Goal: Task Accomplishment & Management: Use online tool/utility

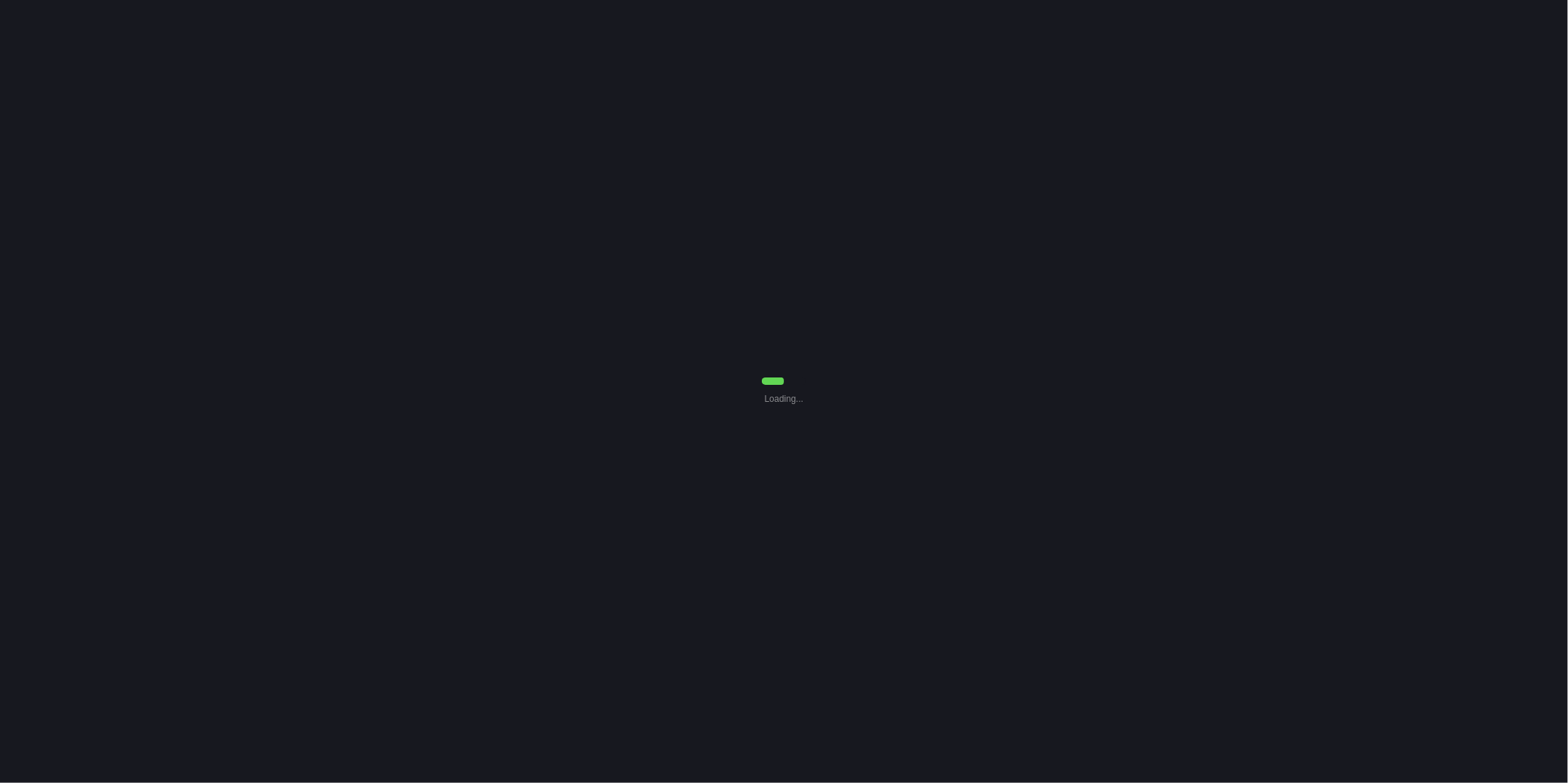
select select "30"
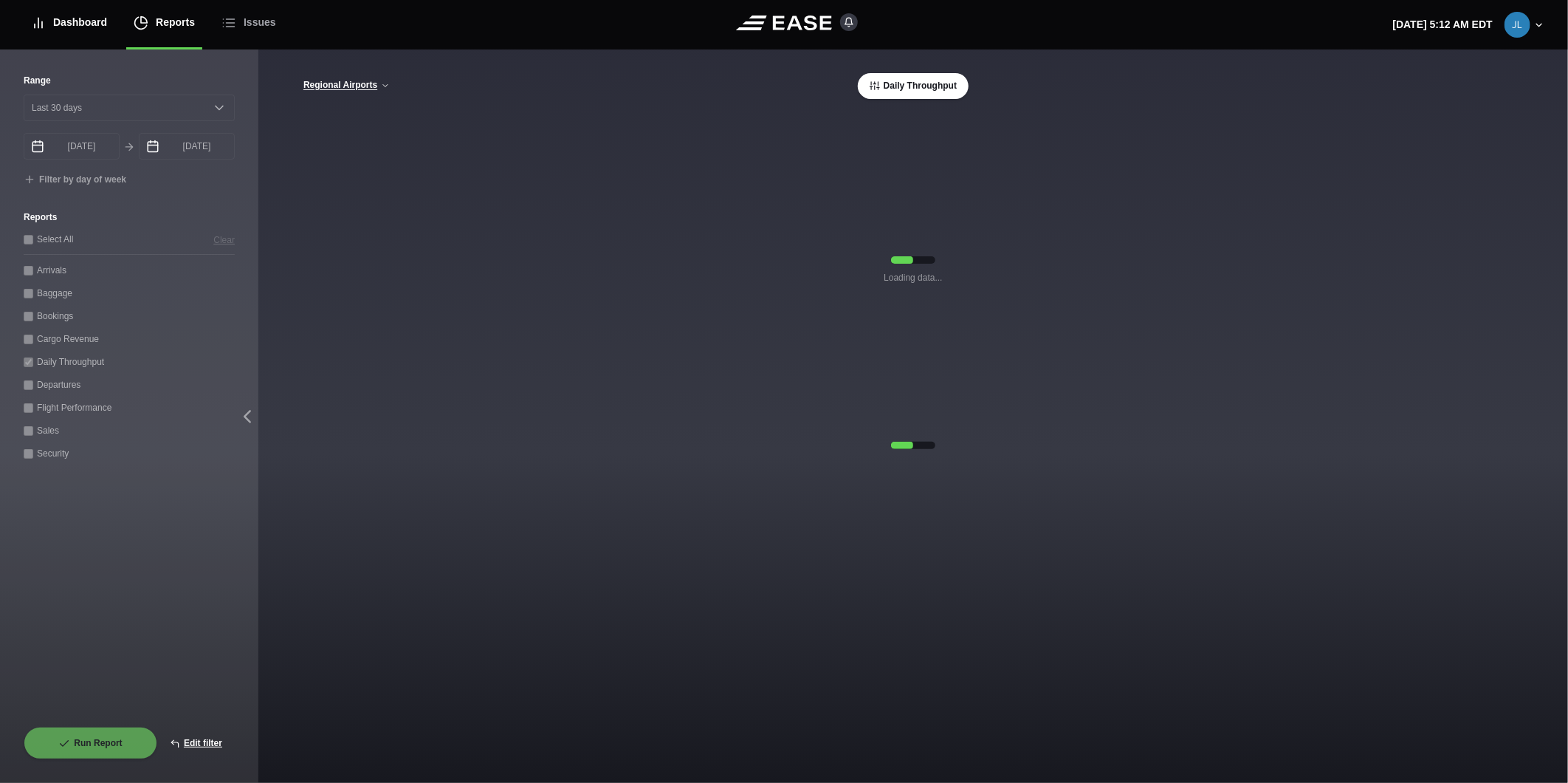
click at [100, 27] on div "Dashboard" at bounding box center [69, 22] width 76 height 49
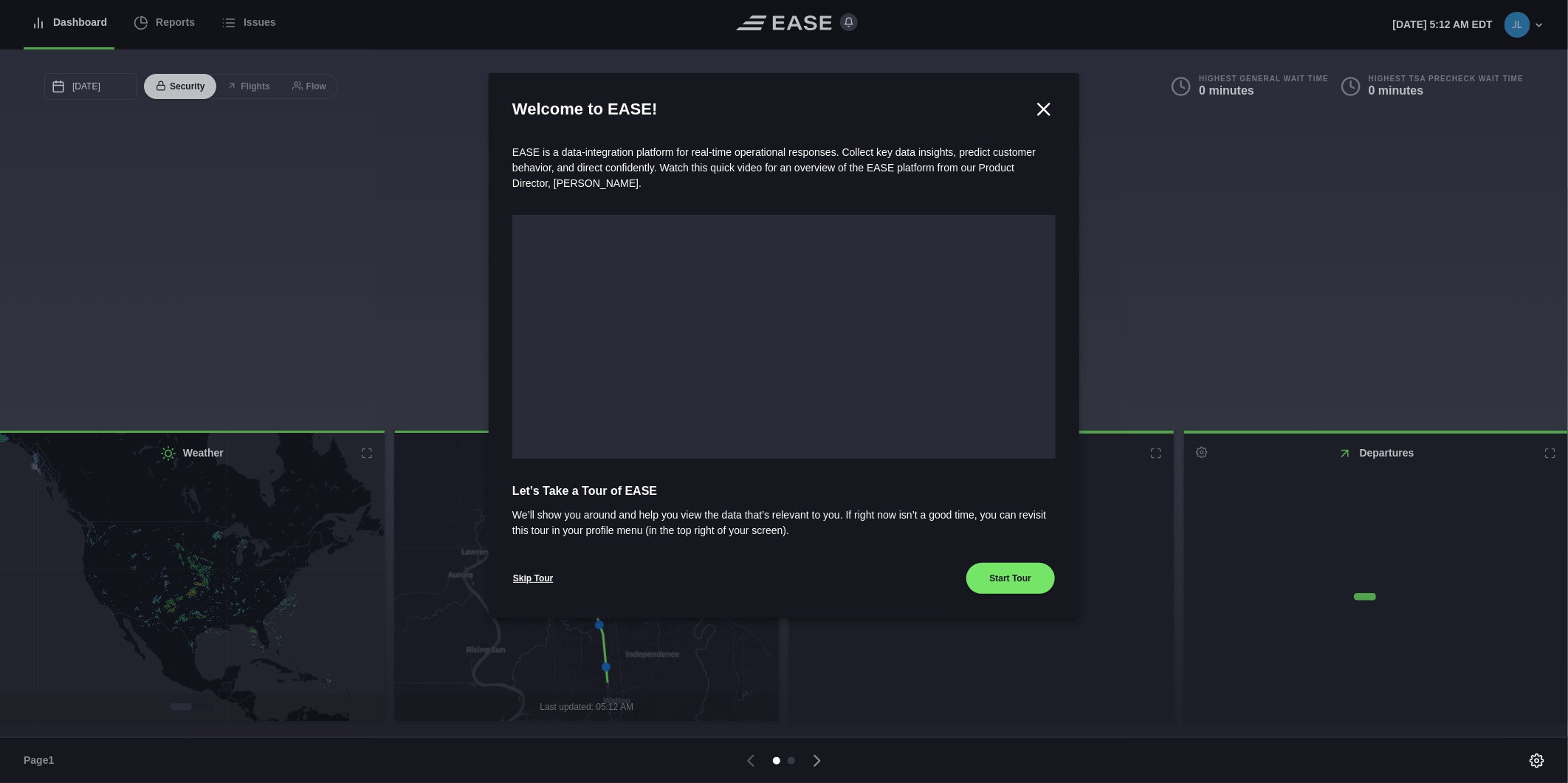
click at [1042, 109] on icon at bounding box center [1045, 109] width 11 height 11
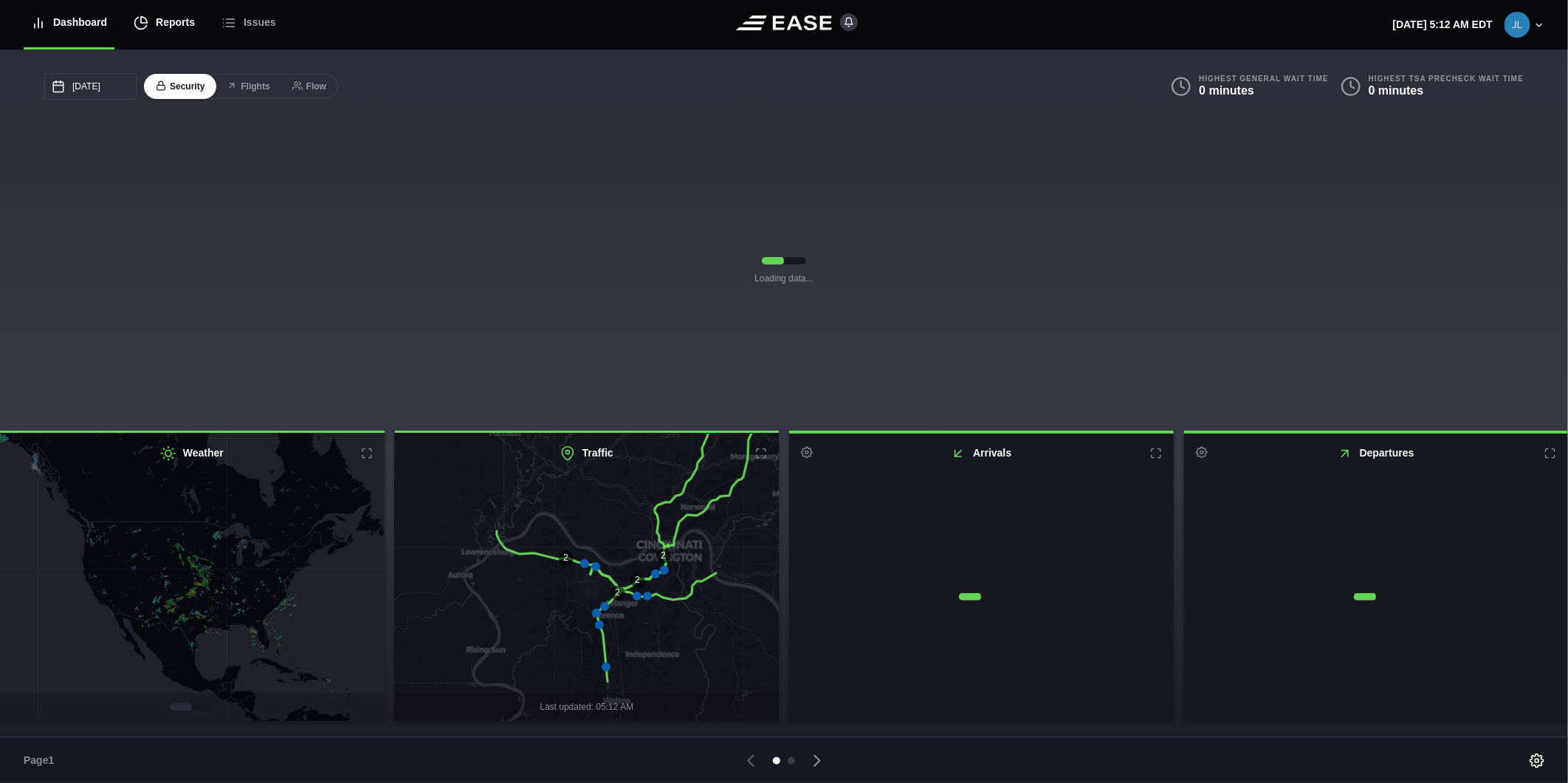
click at [189, 25] on div "Reports" at bounding box center [164, 22] width 61 height 49
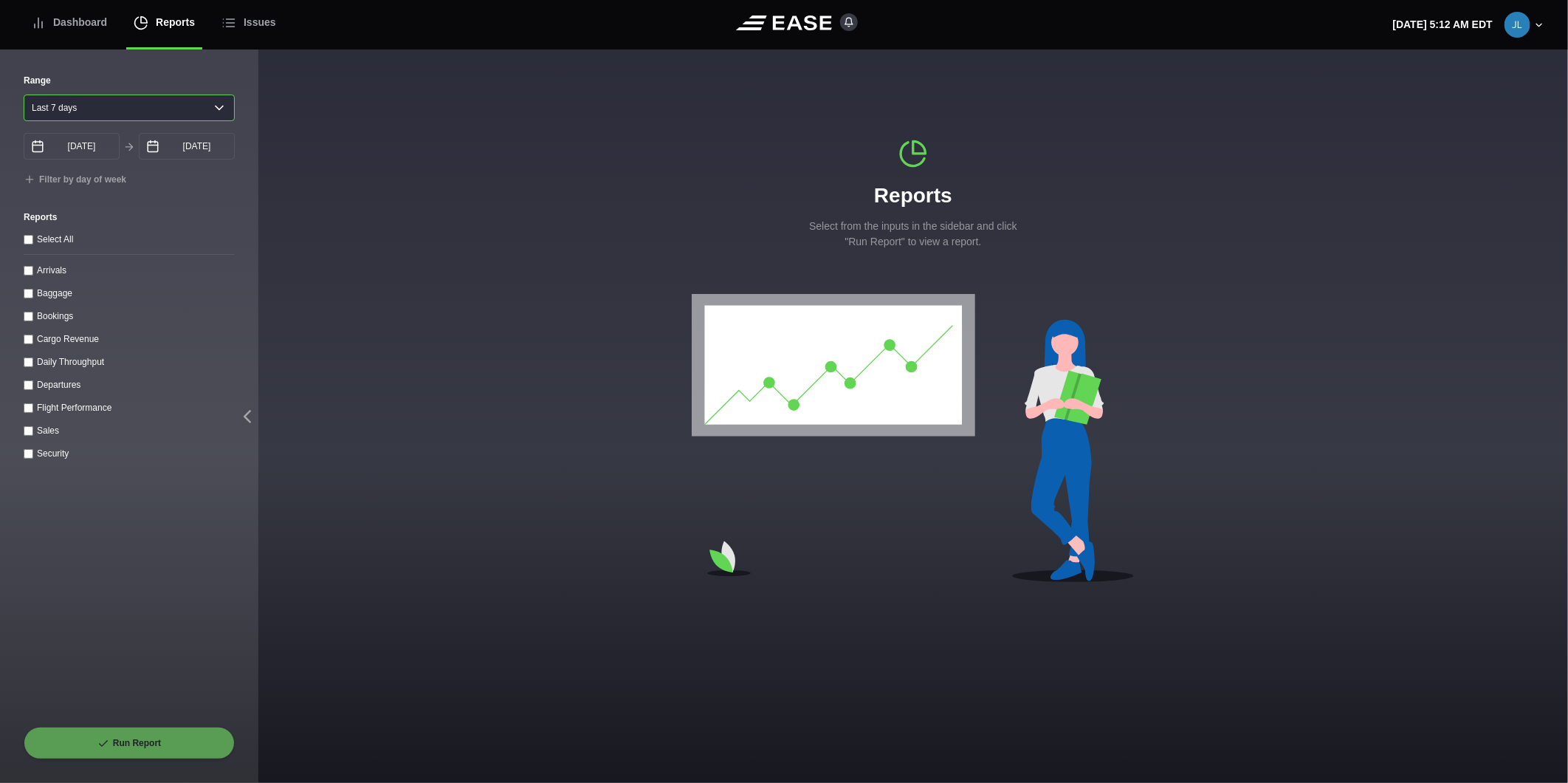
click at [100, 114] on select "[DATE] Last 7 days Last 14 days Last 30 days Last 6 weeks" at bounding box center [129, 108] width 211 height 26
select select "30"
click at [24, 95] on select "[DATE] Last 7 days Last 14 days Last 30 days Last 6 weeks" at bounding box center [129, 108] width 211 height 26
type input "[DATE]"
click at [24, 366] on throughput "Daily Throughput" at bounding box center [29, 362] width 10 height 10
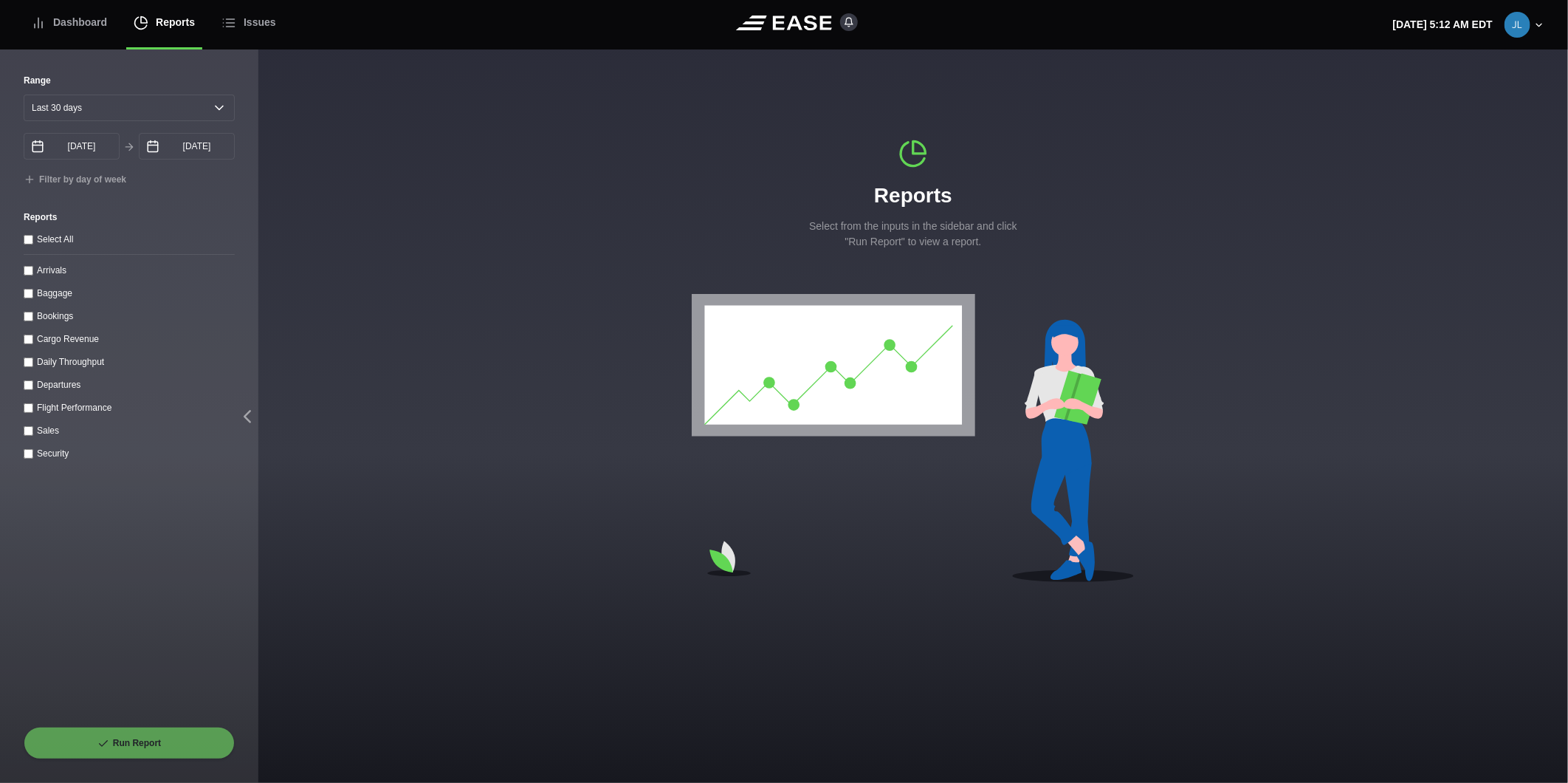
checkbox throughput "true"
click at [147, 743] on button "Run Report" at bounding box center [129, 742] width 211 height 33
select select "30"
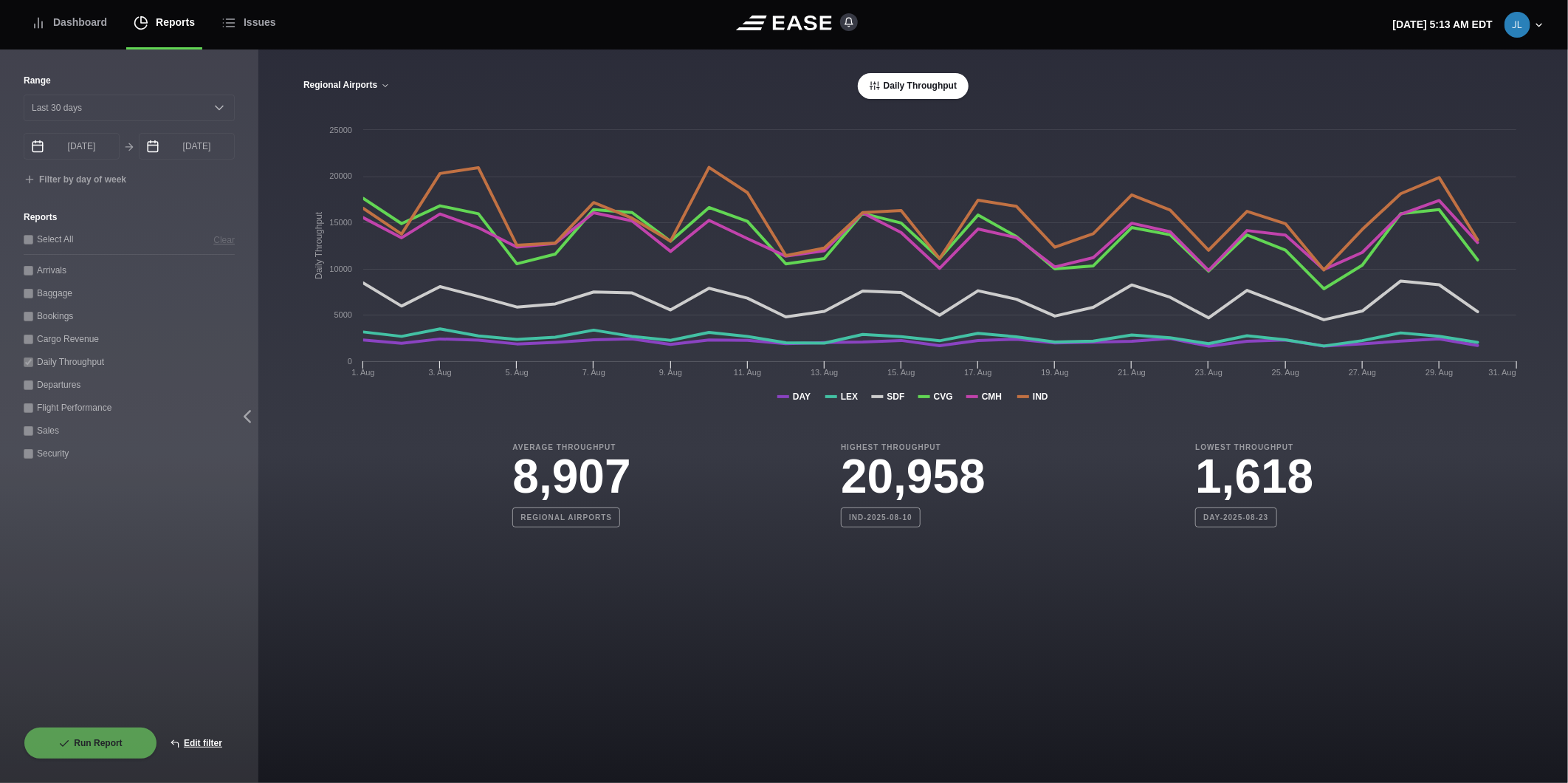
click at [330, 80] on button "Regional Airports" at bounding box center [346, 85] width 88 height 10
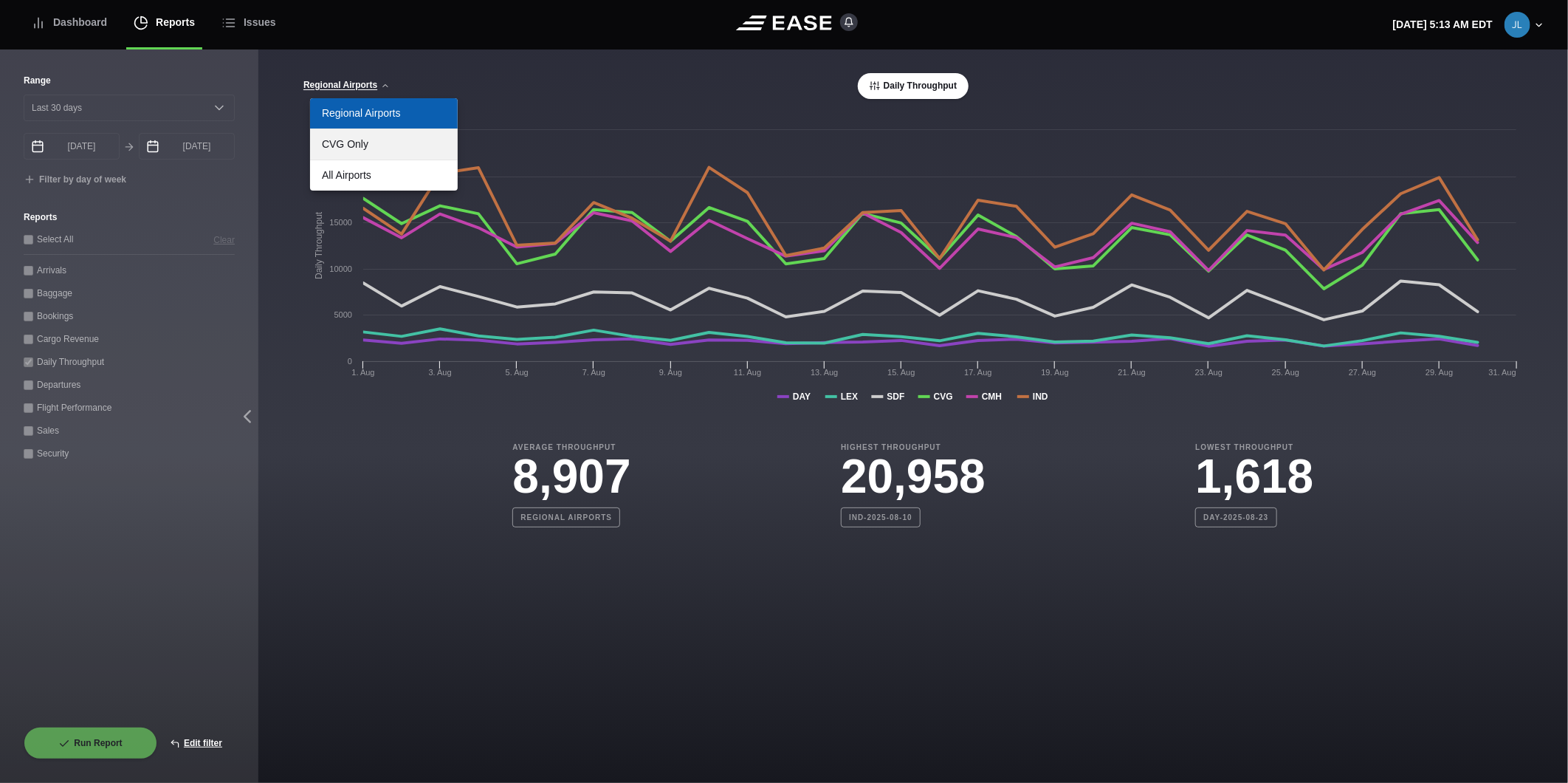
click at [358, 141] on link "CVG Only" at bounding box center [383, 144] width 147 height 30
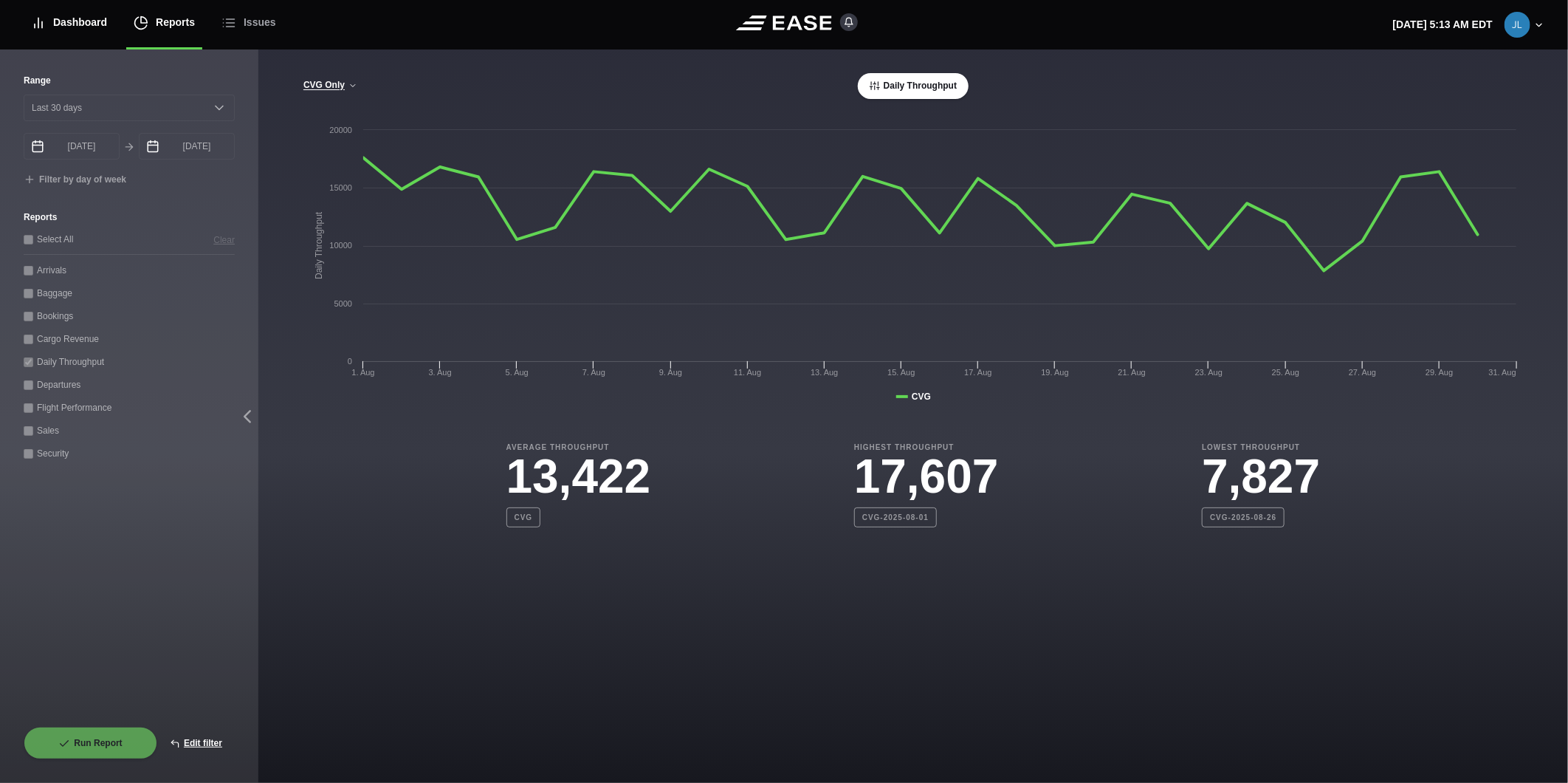
click at [96, 33] on div "Dashboard" at bounding box center [69, 22] width 76 height 49
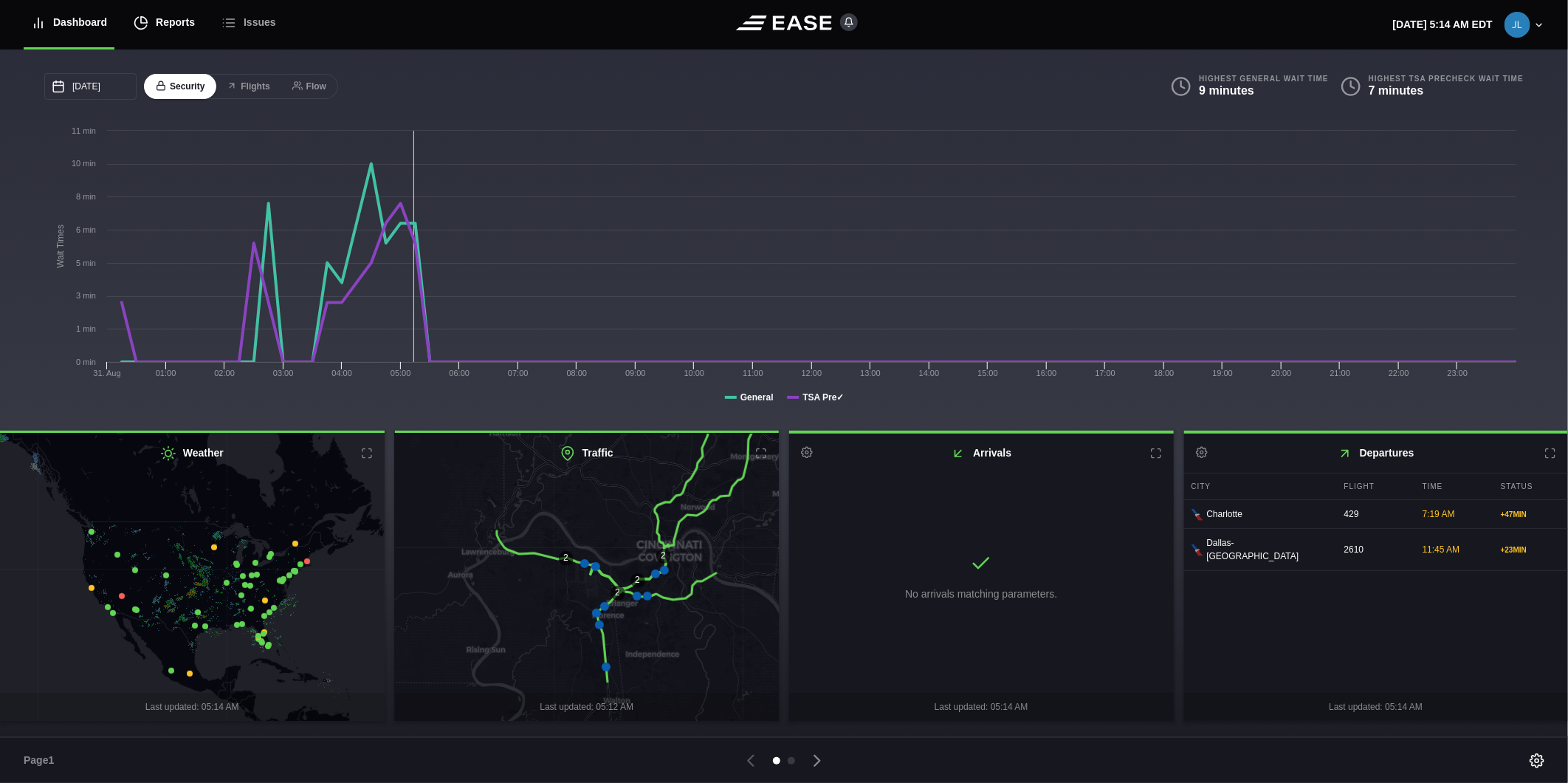
click at [160, 17] on div "Reports" at bounding box center [164, 22] width 61 height 49
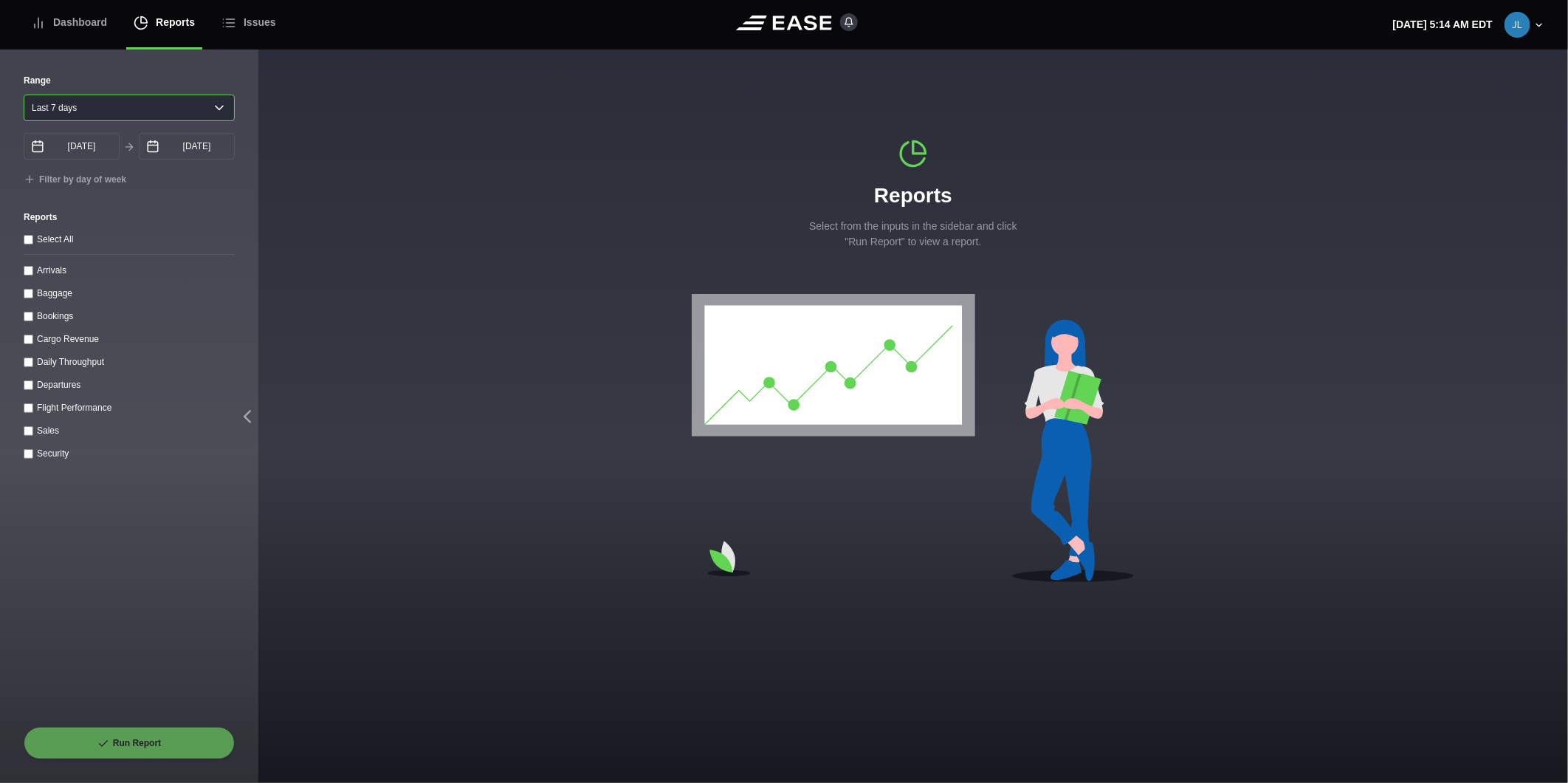
click at [141, 113] on select "[DATE] Last 7 days Last 14 days Last 30 days Last 6 weeks" at bounding box center [129, 108] width 211 height 26
select select "1"
click at [24, 95] on select "[DATE] Last 7 days Last 14 days Last 30 days Last 6 weeks" at bounding box center [129, 108] width 211 height 26
type input "[DATE]"
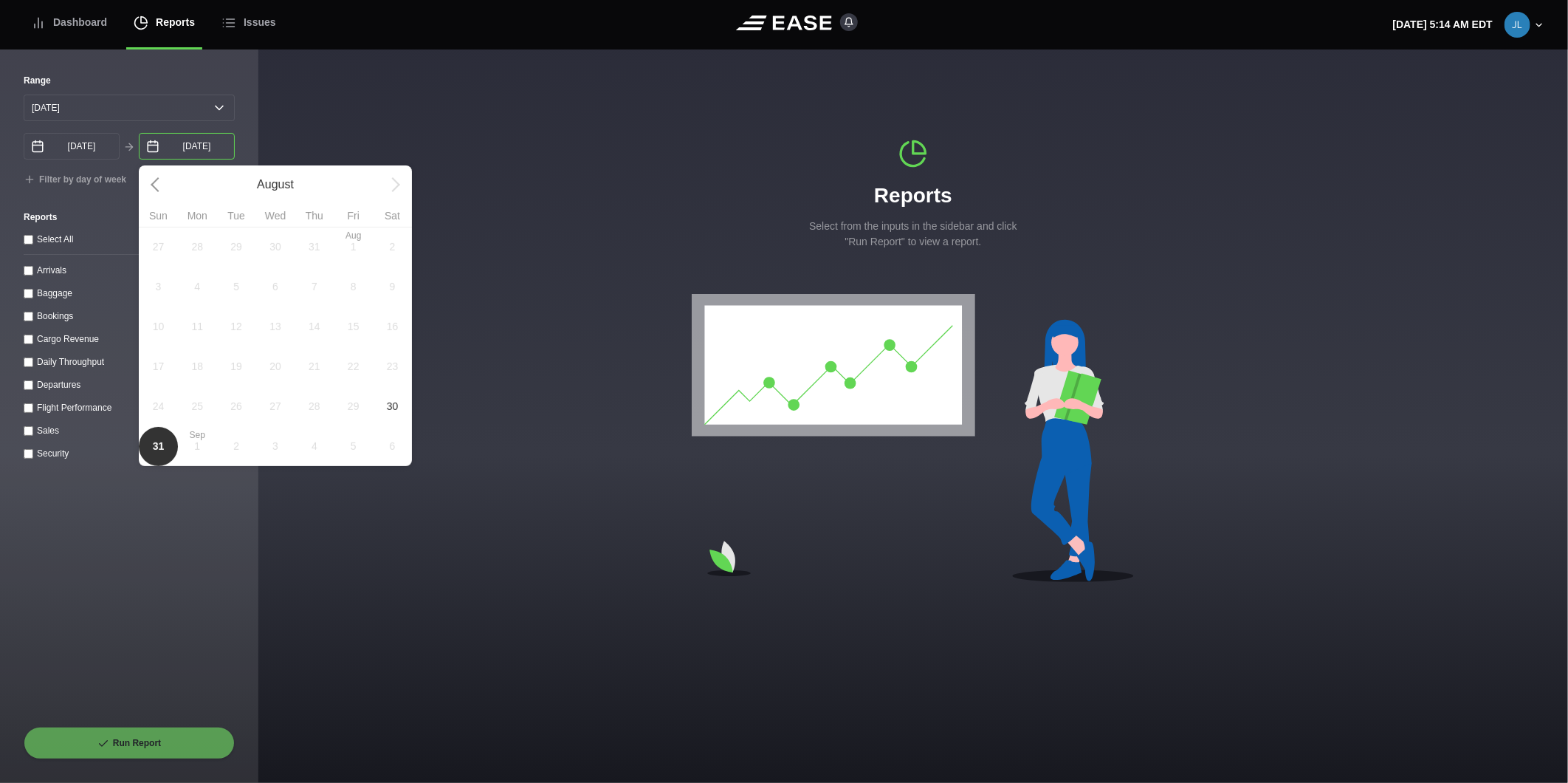
click at [176, 145] on input "[DATE]" at bounding box center [186, 146] width 96 height 26
click at [393, 414] on span "30" at bounding box center [393, 406] width 12 height 15
type input "[DATE]"
select select "0"
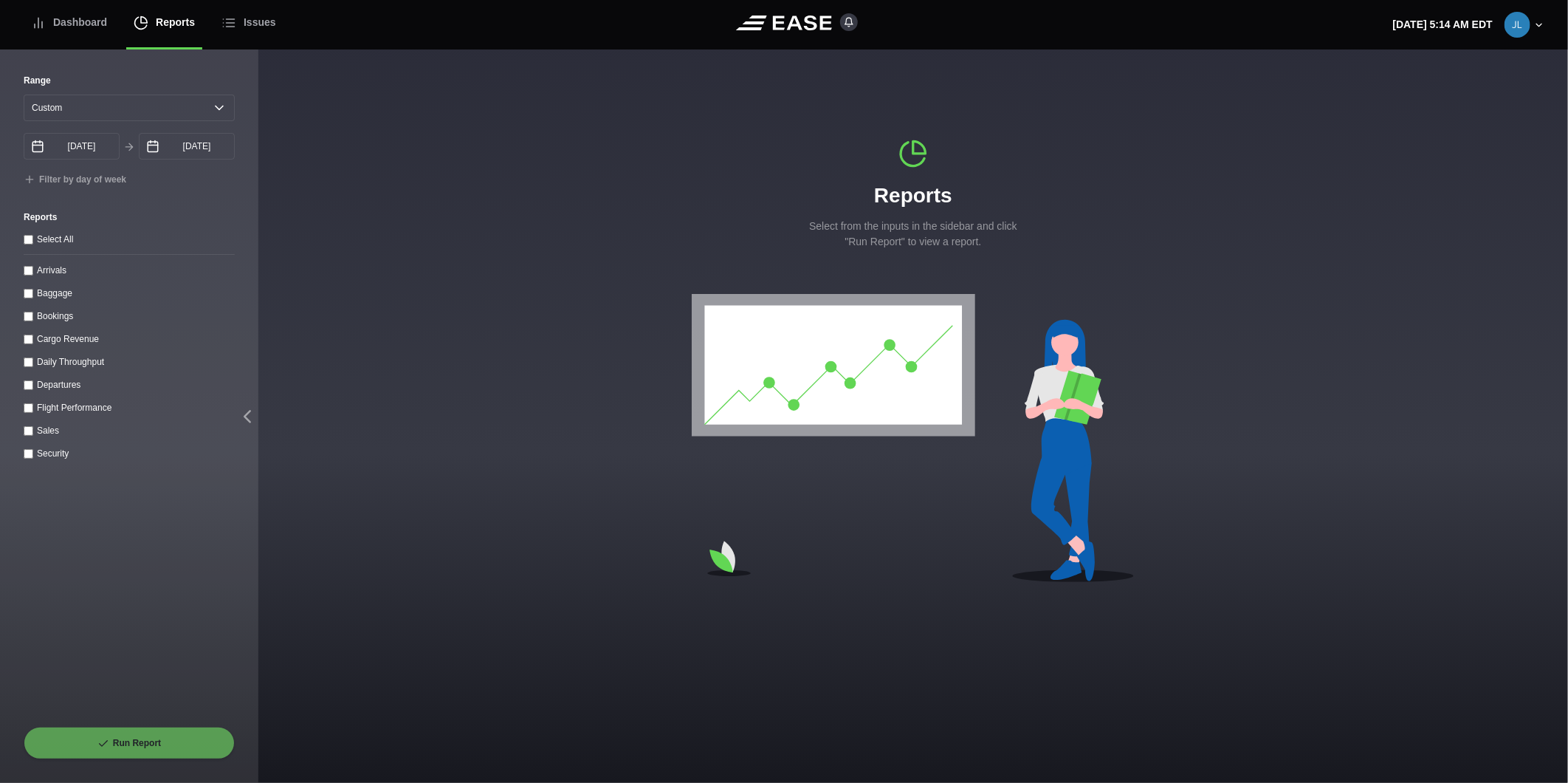
click at [28, 276] on input "Arrivals" at bounding box center [29, 271] width 10 height 10
checkbox input "true"
click at [111, 739] on button "Run Report" at bounding box center [129, 742] width 211 height 33
select select "0"
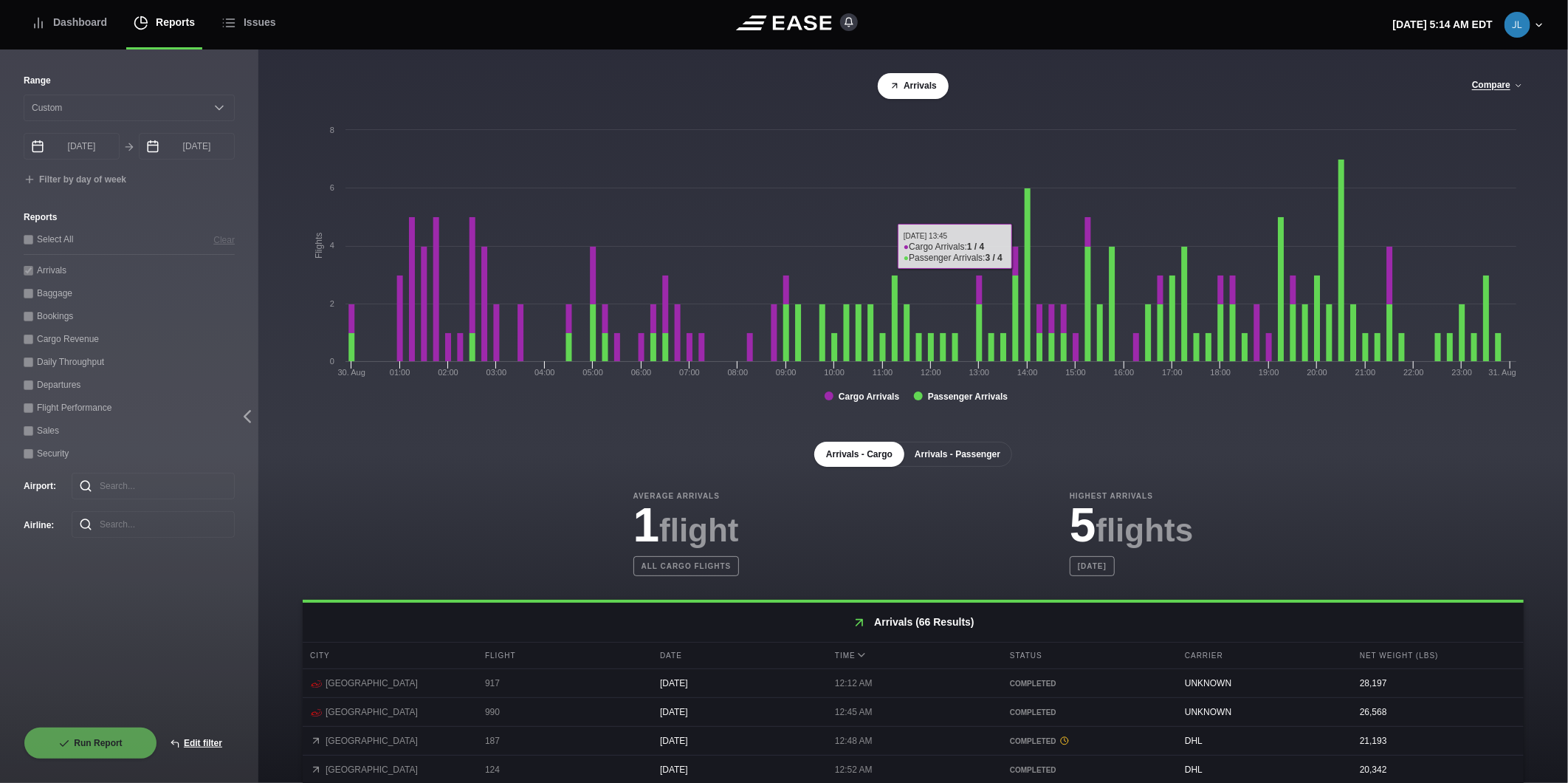
click at [962, 464] on button "Arrivals - Passenger" at bounding box center [957, 454] width 109 height 25
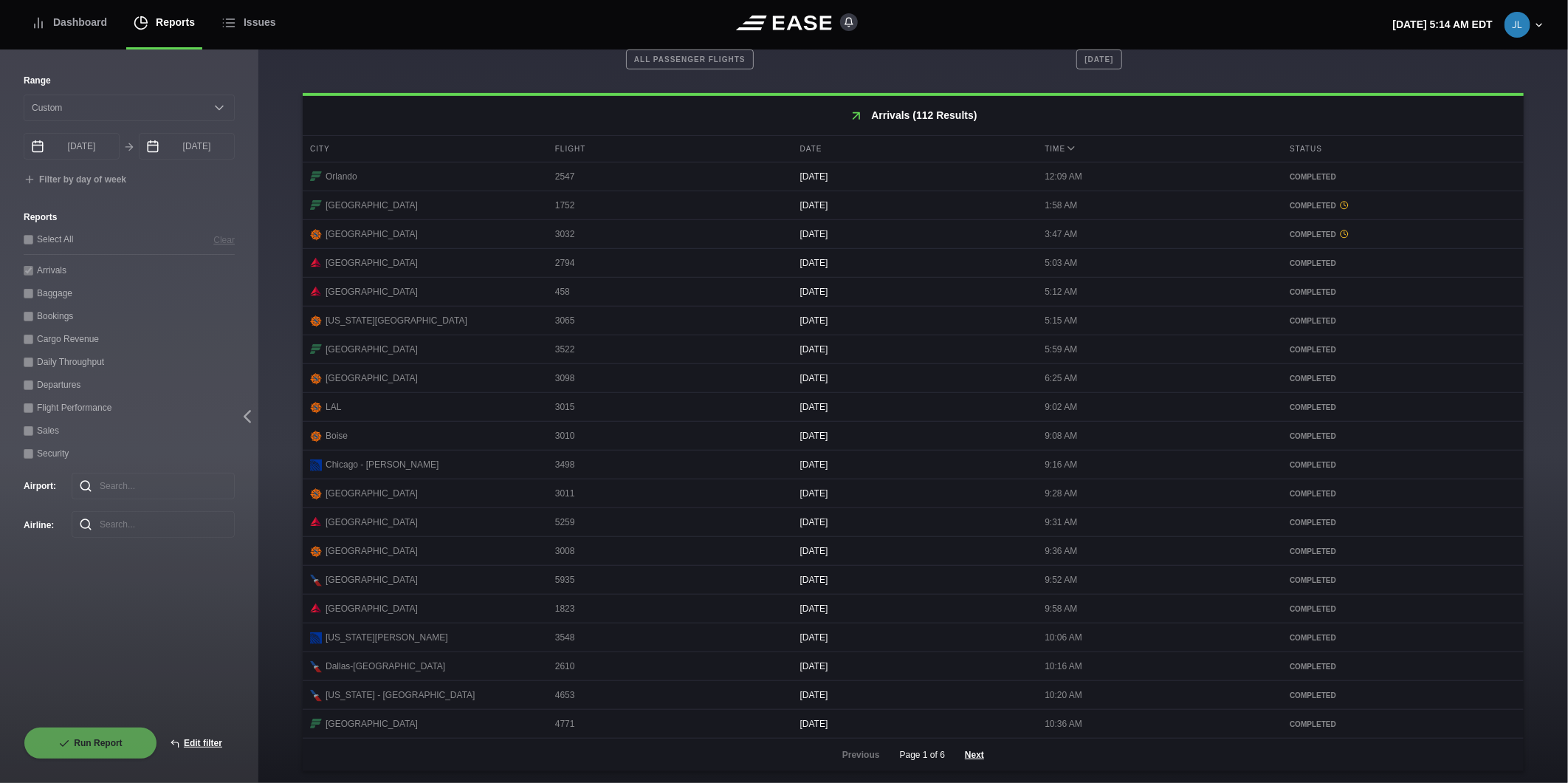
scroll to position [518, 0]
click at [963, 750] on button "Next" at bounding box center [975, 754] width 45 height 33
click at [962, 750] on button "Next" at bounding box center [975, 754] width 45 height 33
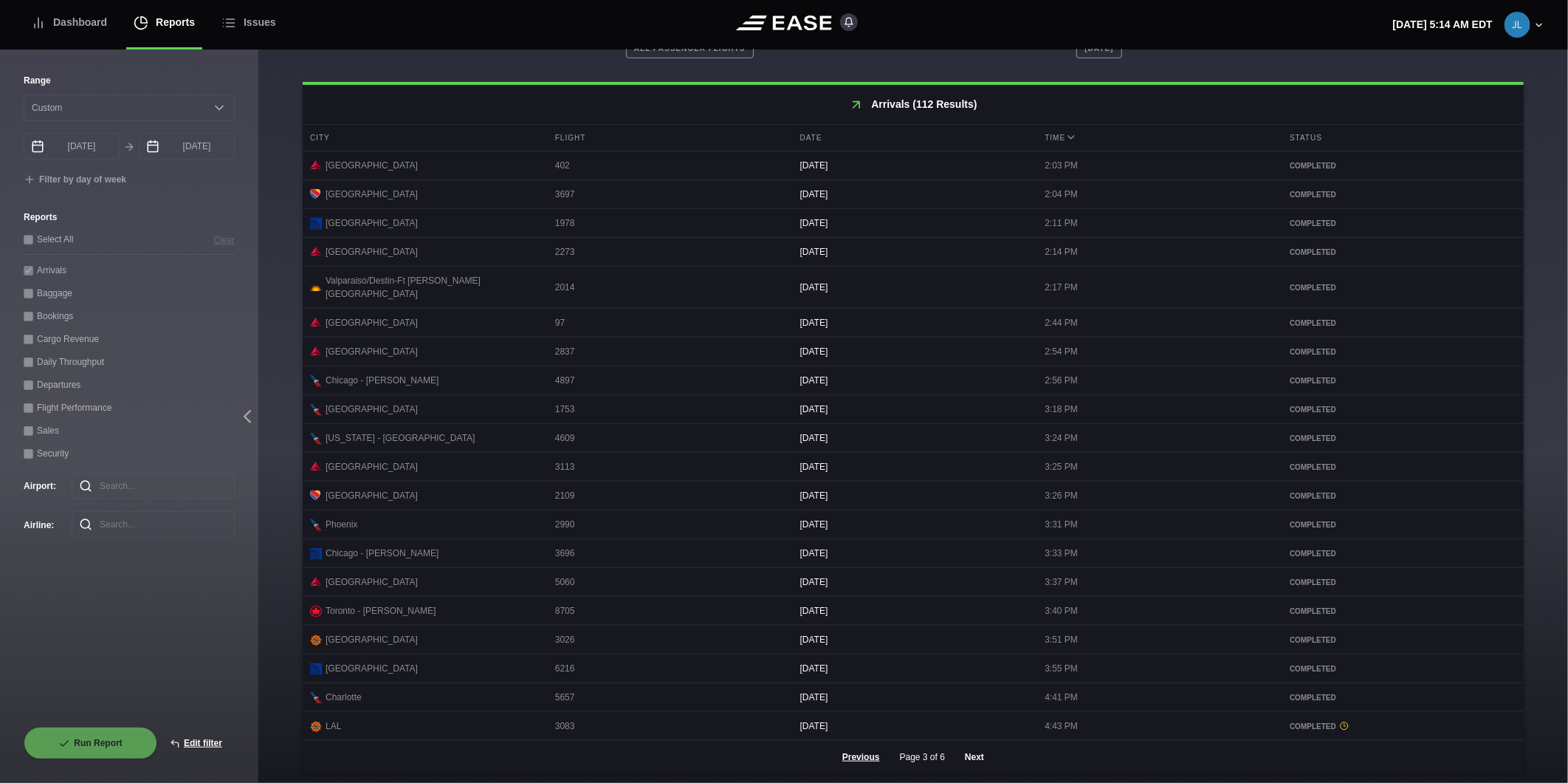
click at [977, 756] on button "Next" at bounding box center [975, 757] width 45 height 33
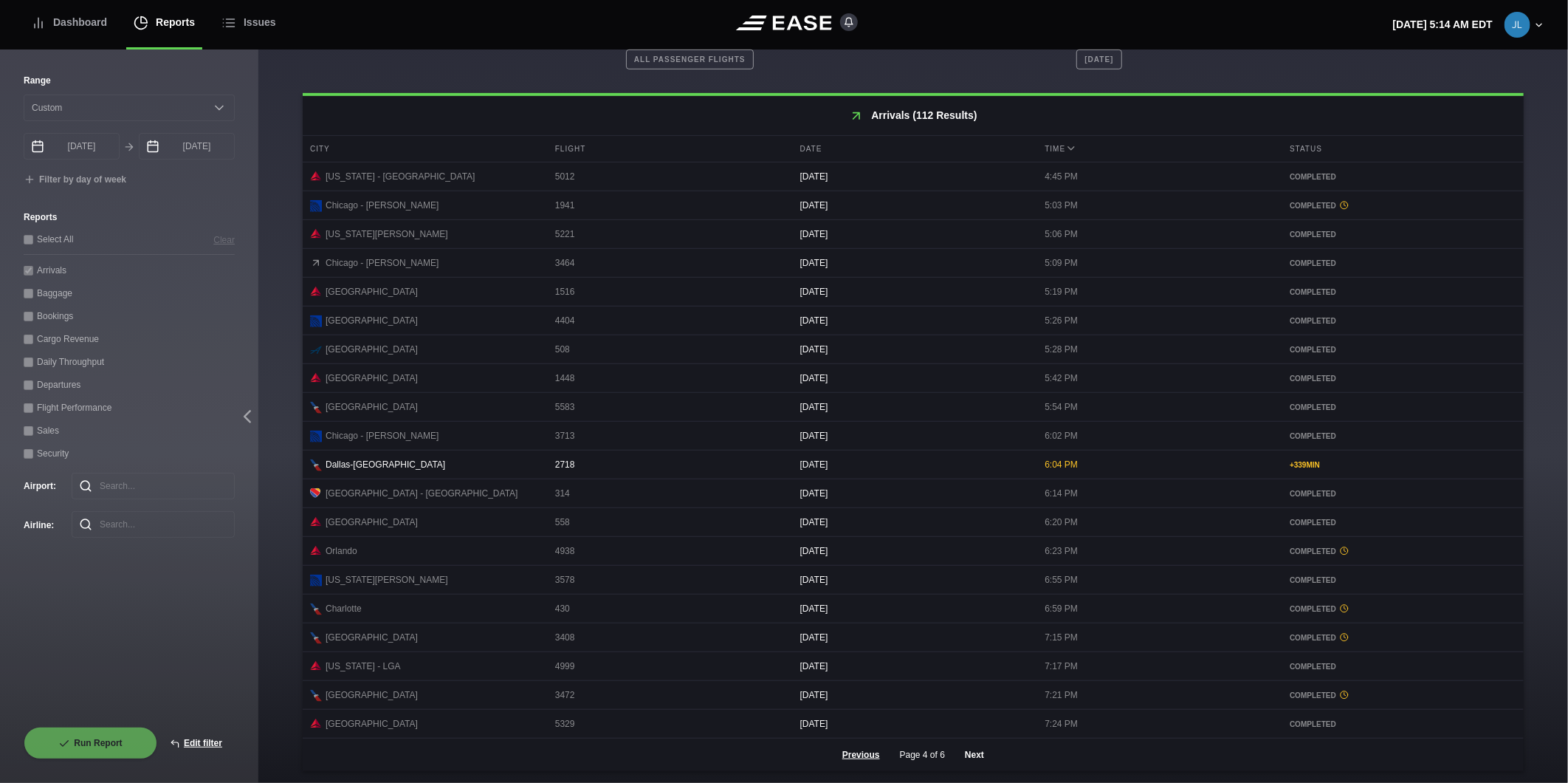
click at [971, 752] on button "Next" at bounding box center [975, 754] width 45 height 33
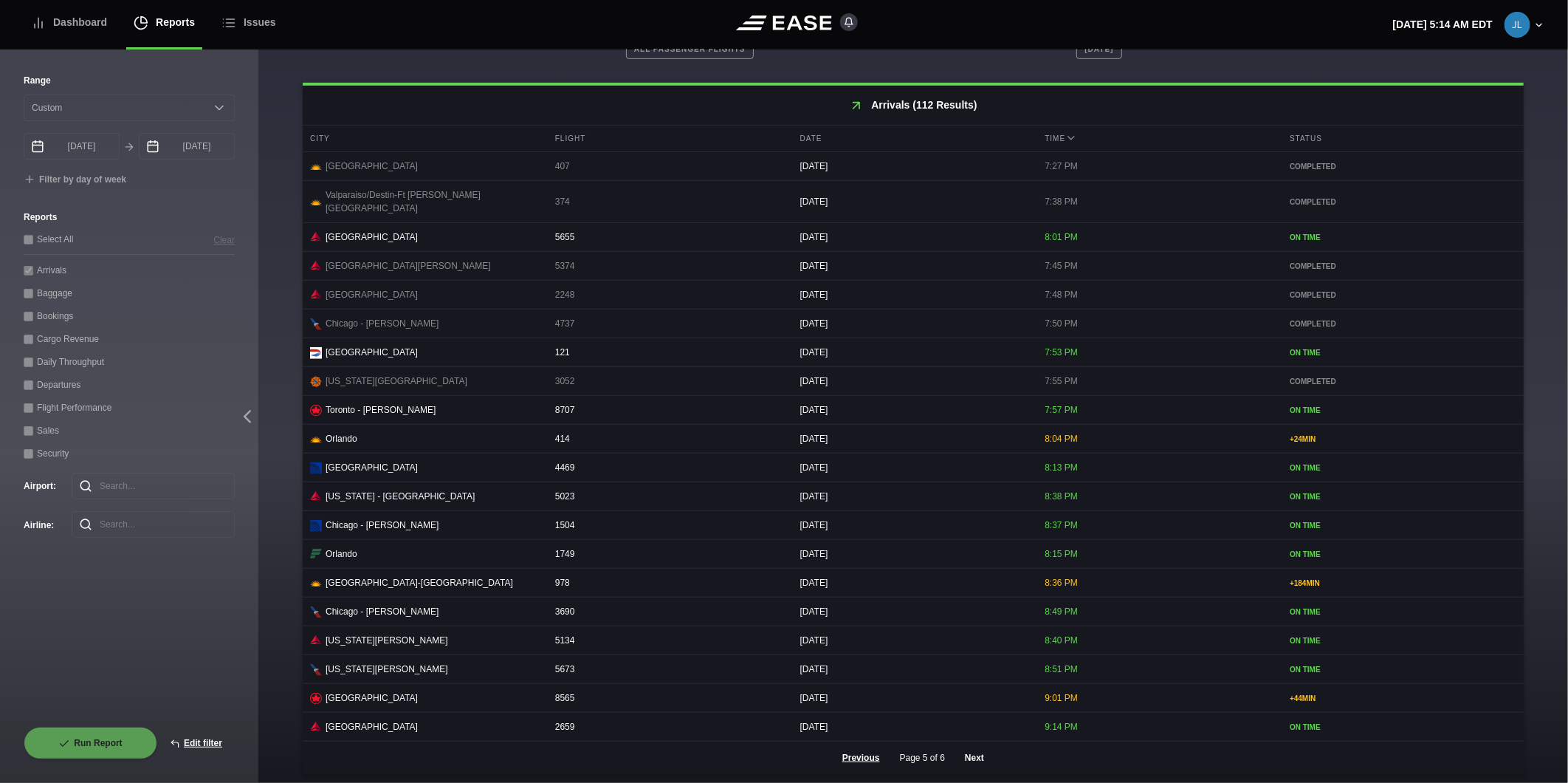
scroll to position [518, 0]
click at [979, 756] on button "Next" at bounding box center [975, 757] width 45 height 33
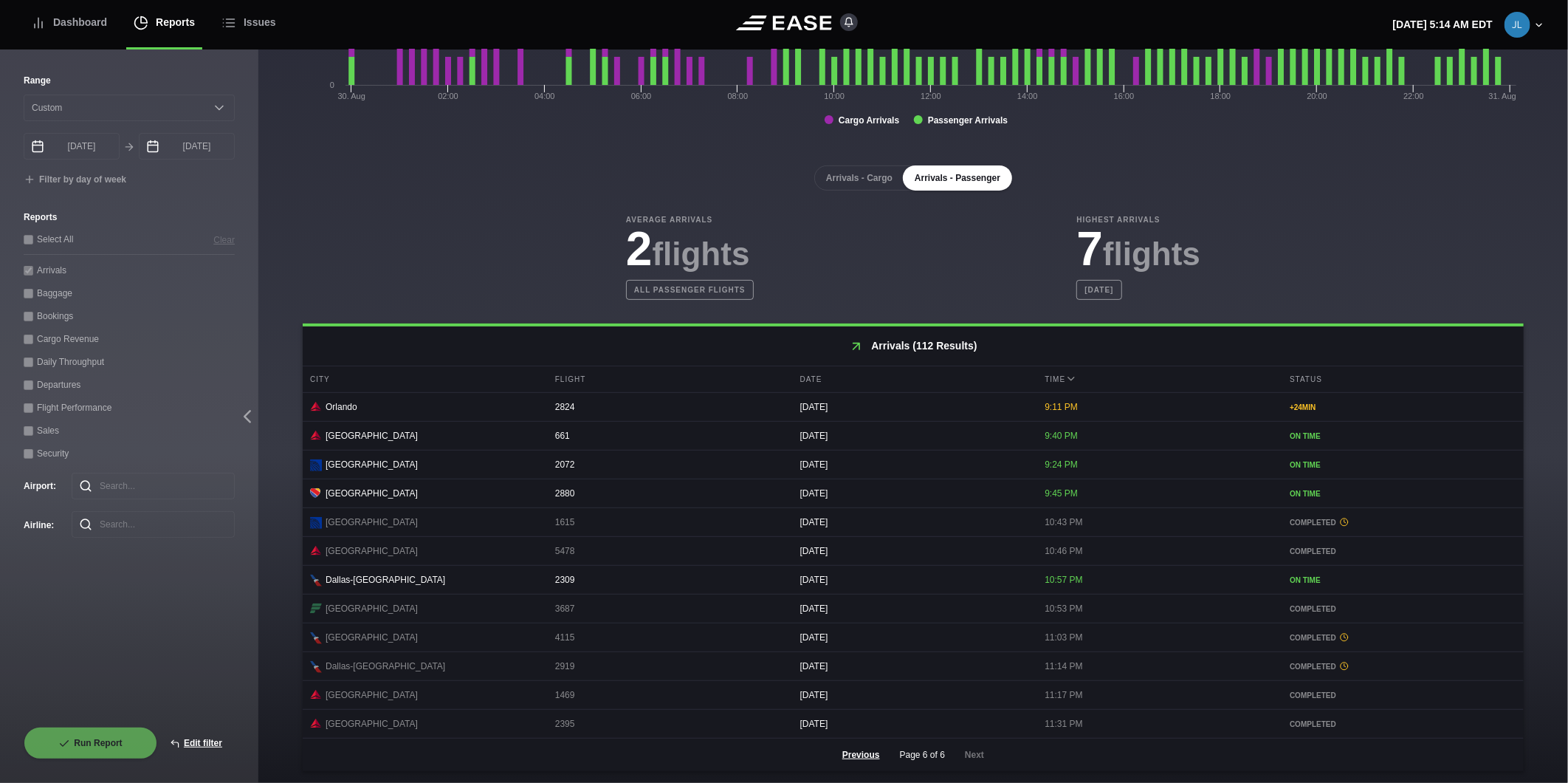
scroll to position [284, 0]
click at [63, 21] on div "Dashboard" at bounding box center [69, 22] width 76 height 49
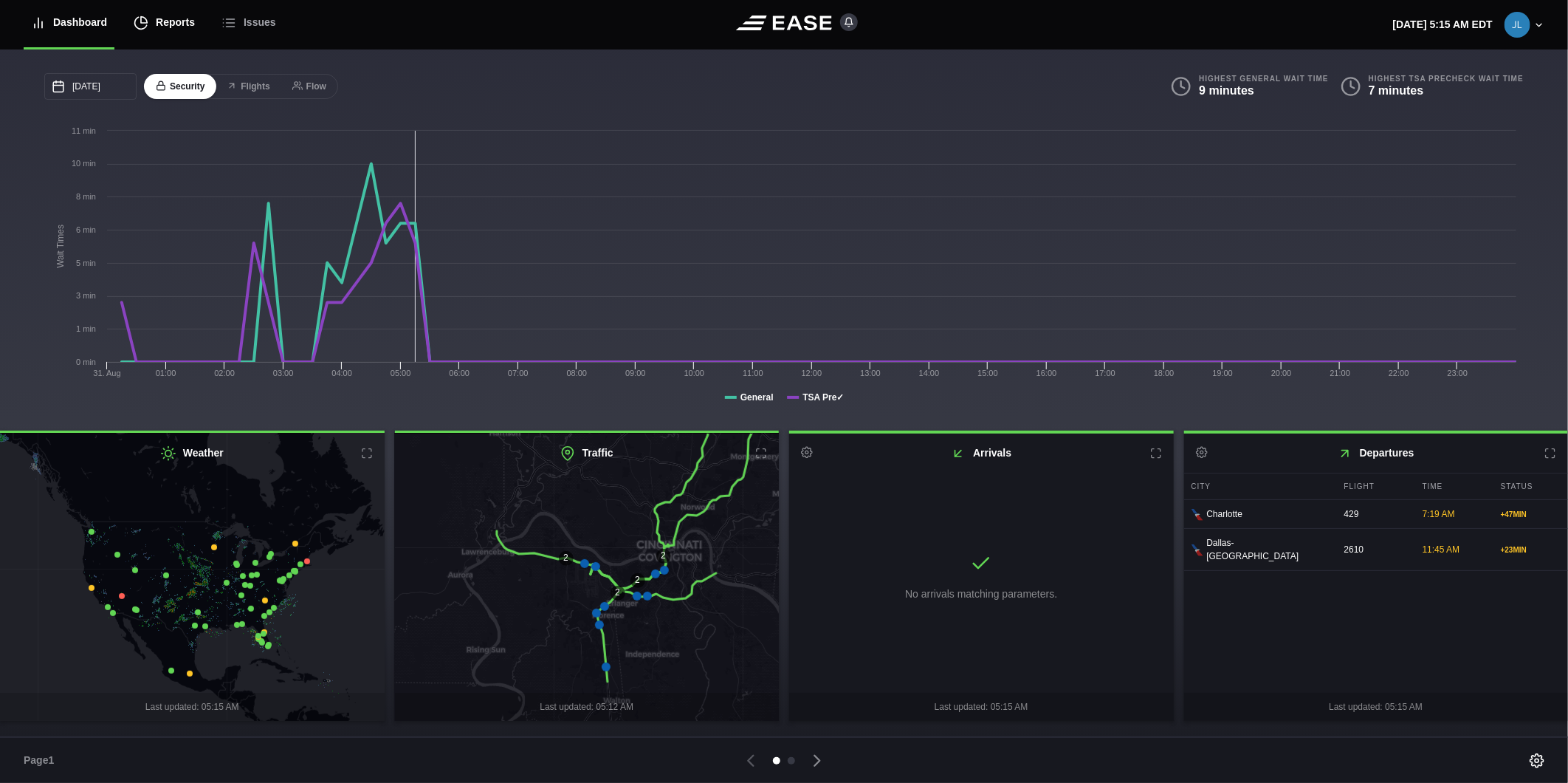
click at [182, 30] on div "Reports" at bounding box center [164, 22] width 61 height 49
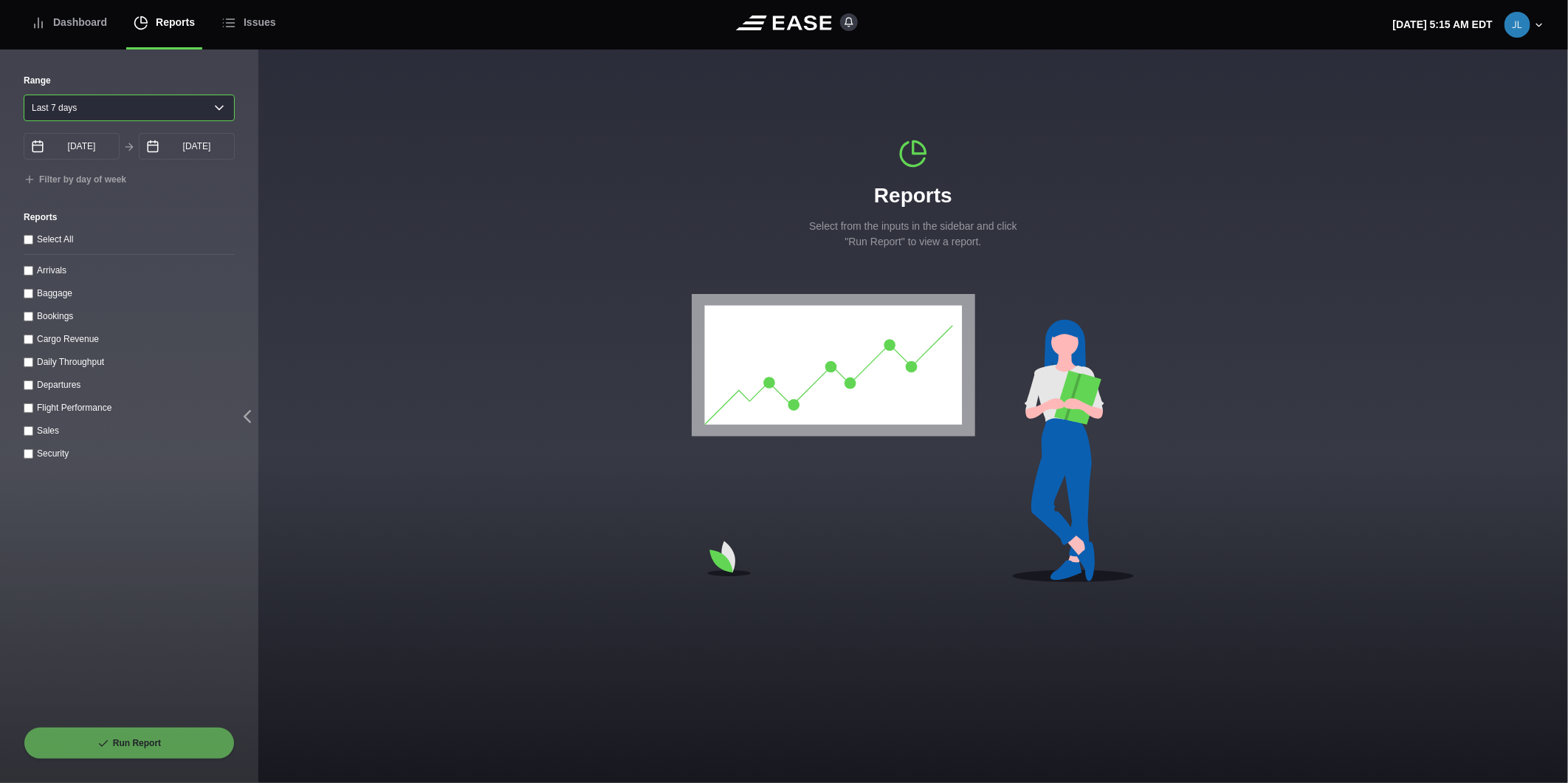
click at [152, 109] on select "[DATE] Last 7 days Last 14 days Last 30 days Last 6 weeks" at bounding box center [129, 108] width 211 height 26
select select "1"
click at [24, 95] on select "[DATE] Last 7 days Last 14 days Last 30 days Last 6 weeks" at bounding box center [129, 108] width 211 height 26
type input "[DATE]"
click at [188, 157] on input "[DATE]" at bounding box center [186, 146] width 96 height 26
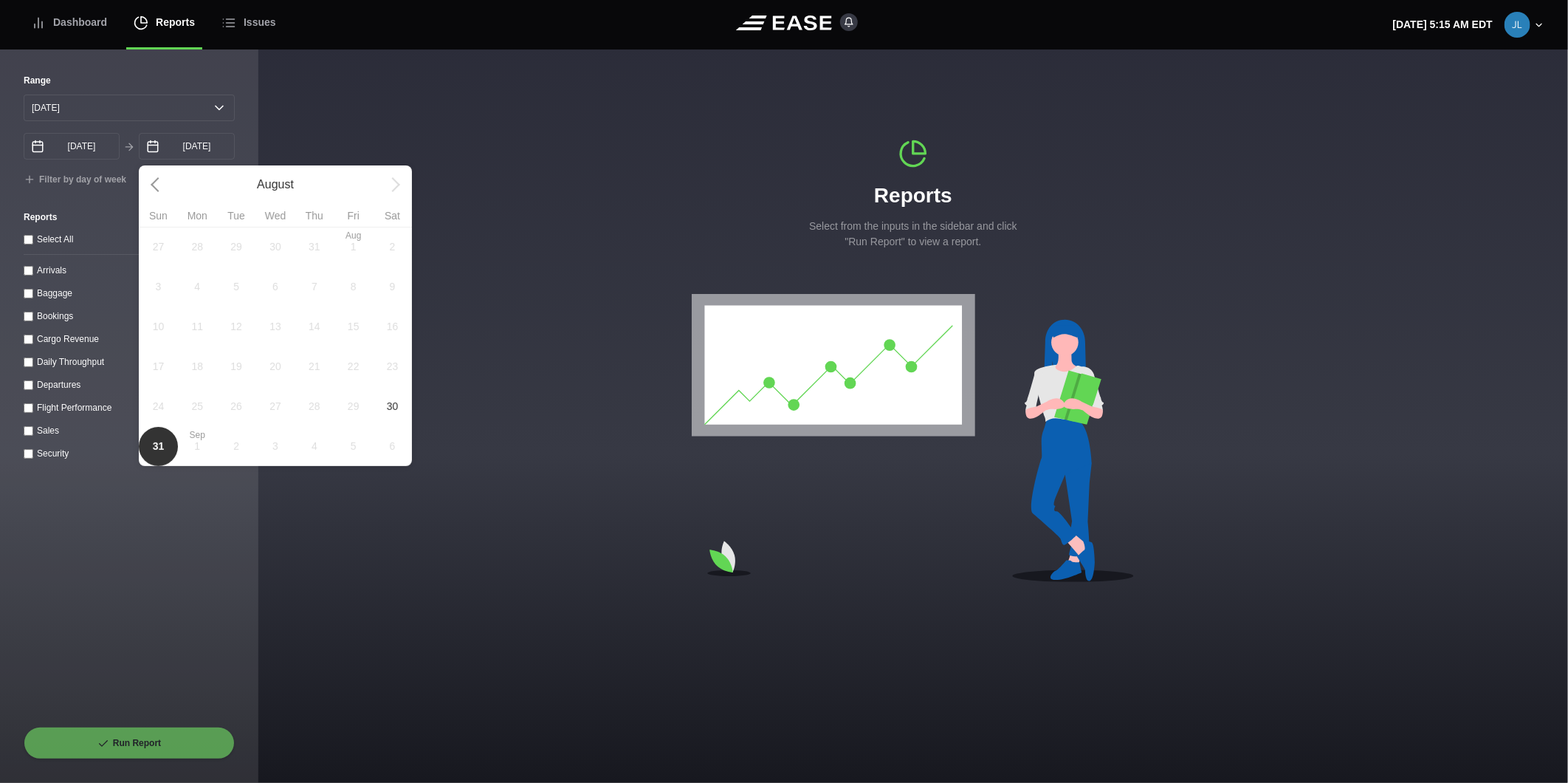
click at [396, 401] on span "30" at bounding box center [392, 406] width 39 height 40
type input "[DATE]"
select select "0"
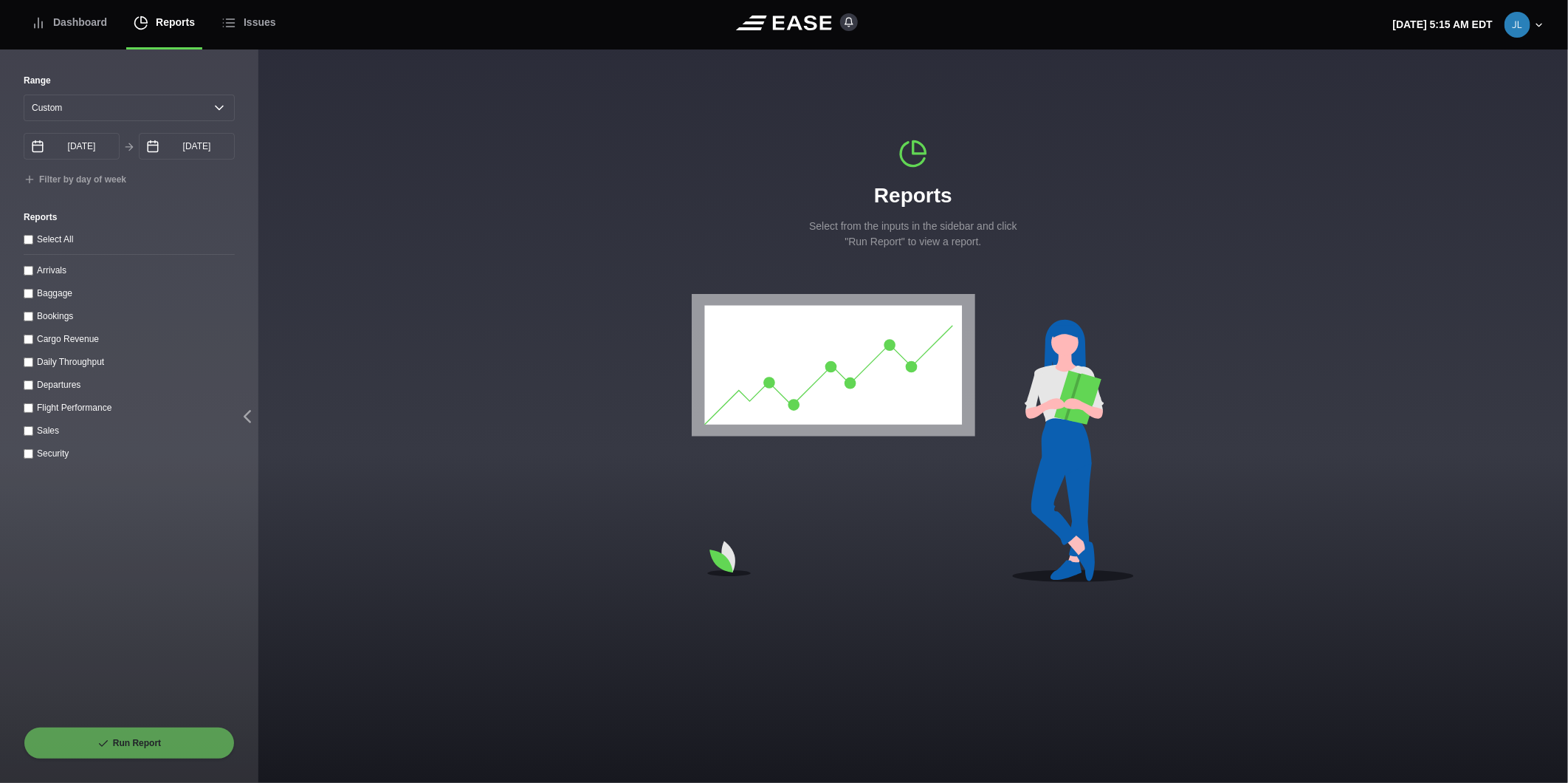
click at [28, 390] on input "Departures" at bounding box center [29, 386] width 10 height 10
checkbox input "true"
click at [112, 750] on button "Run Report" at bounding box center [129, 742] width 211 height 33
select select "0"
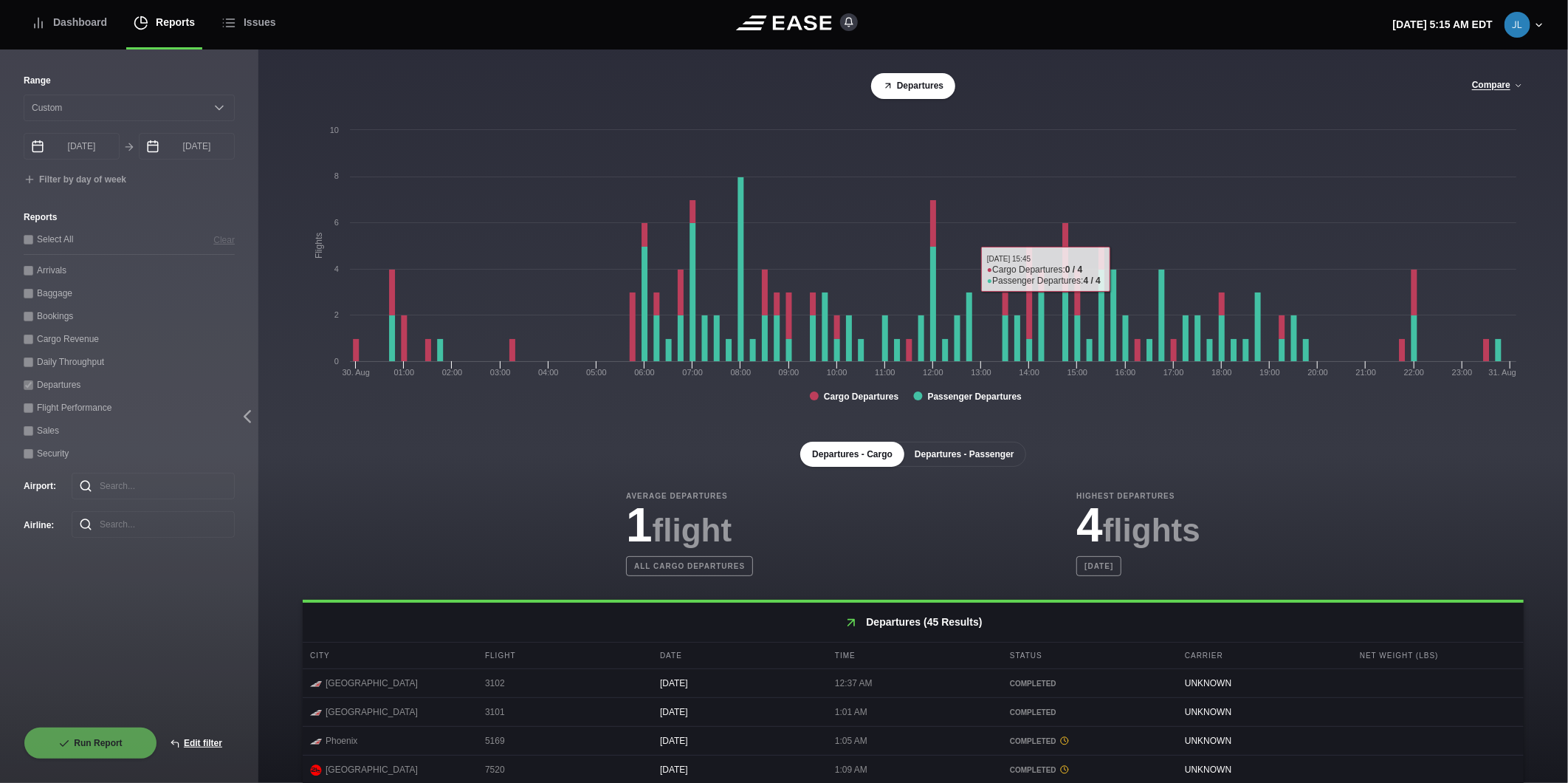
click at [1002, 455] on button "Departures - Passenger" at bounding box center [964, 454] width 123 height 25
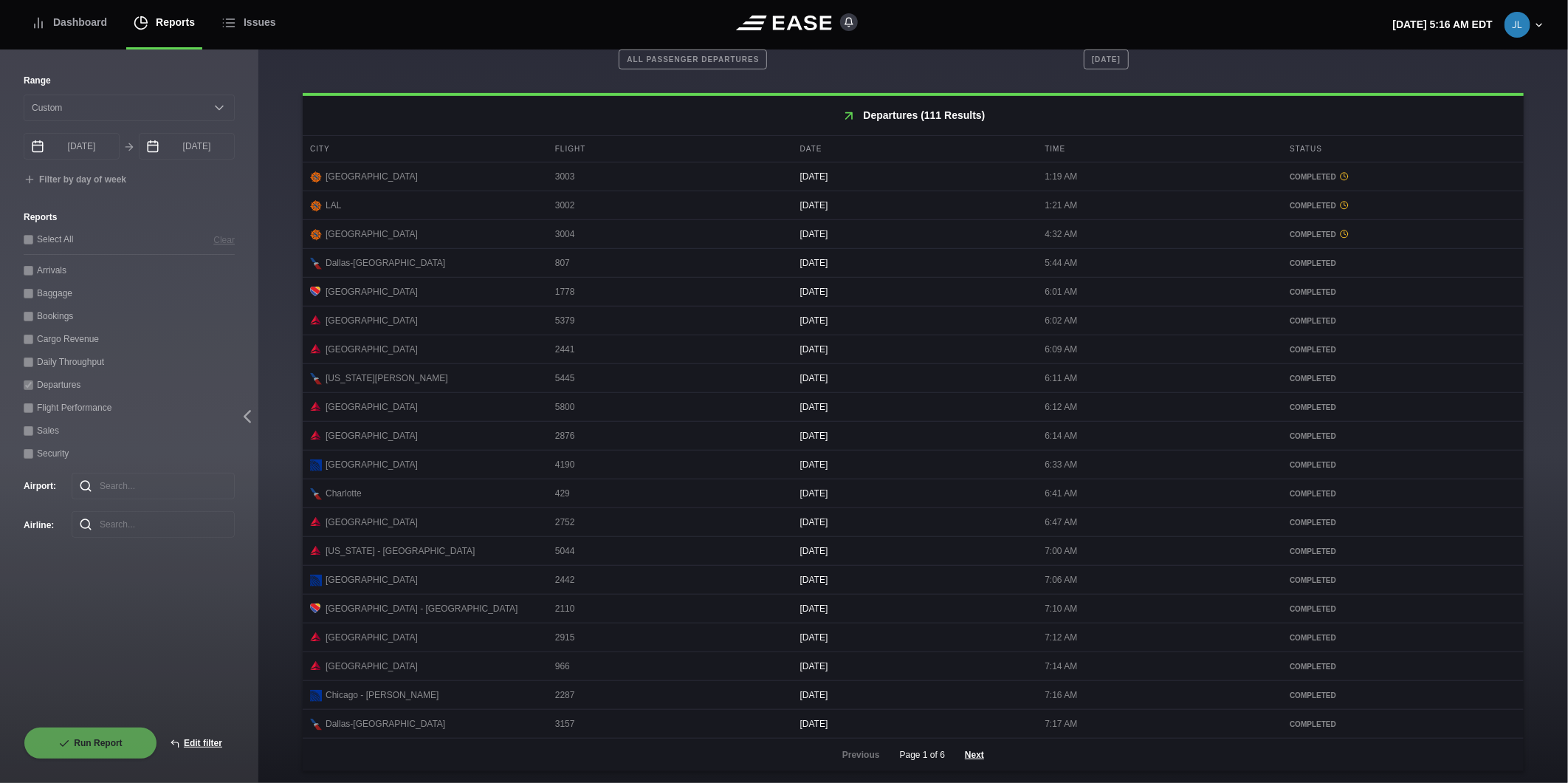
scroll to position [518, 0]
click at [968, 768] on button "Next" at bounding box center [975, 754] width 45 height 33
click at [965, 754] on button "Next" at bounding box center [975, 754] width 45 height 33
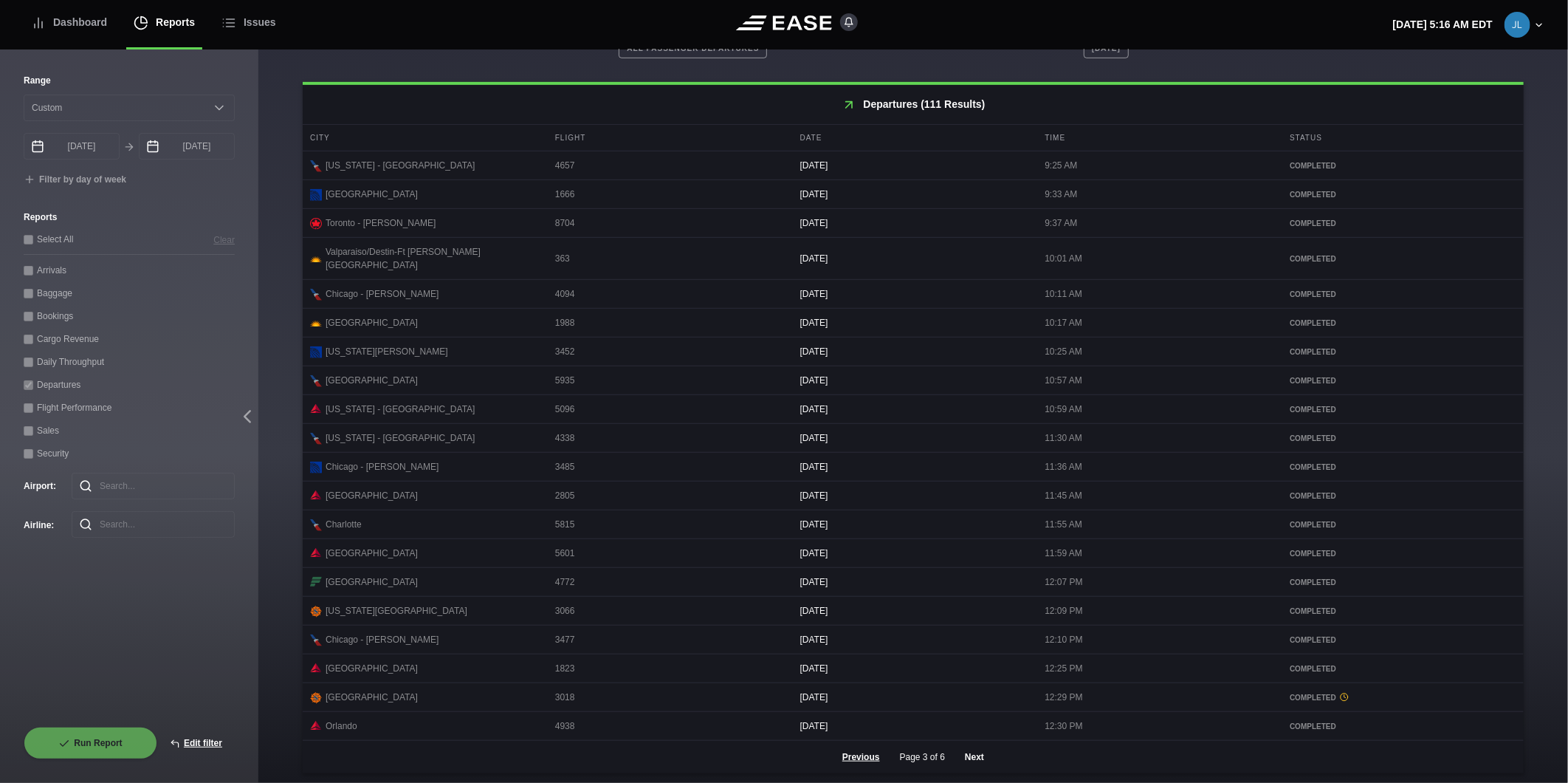
click at [979, 755] on button "Next" at bounding box center [975, 757] width 45 height 33
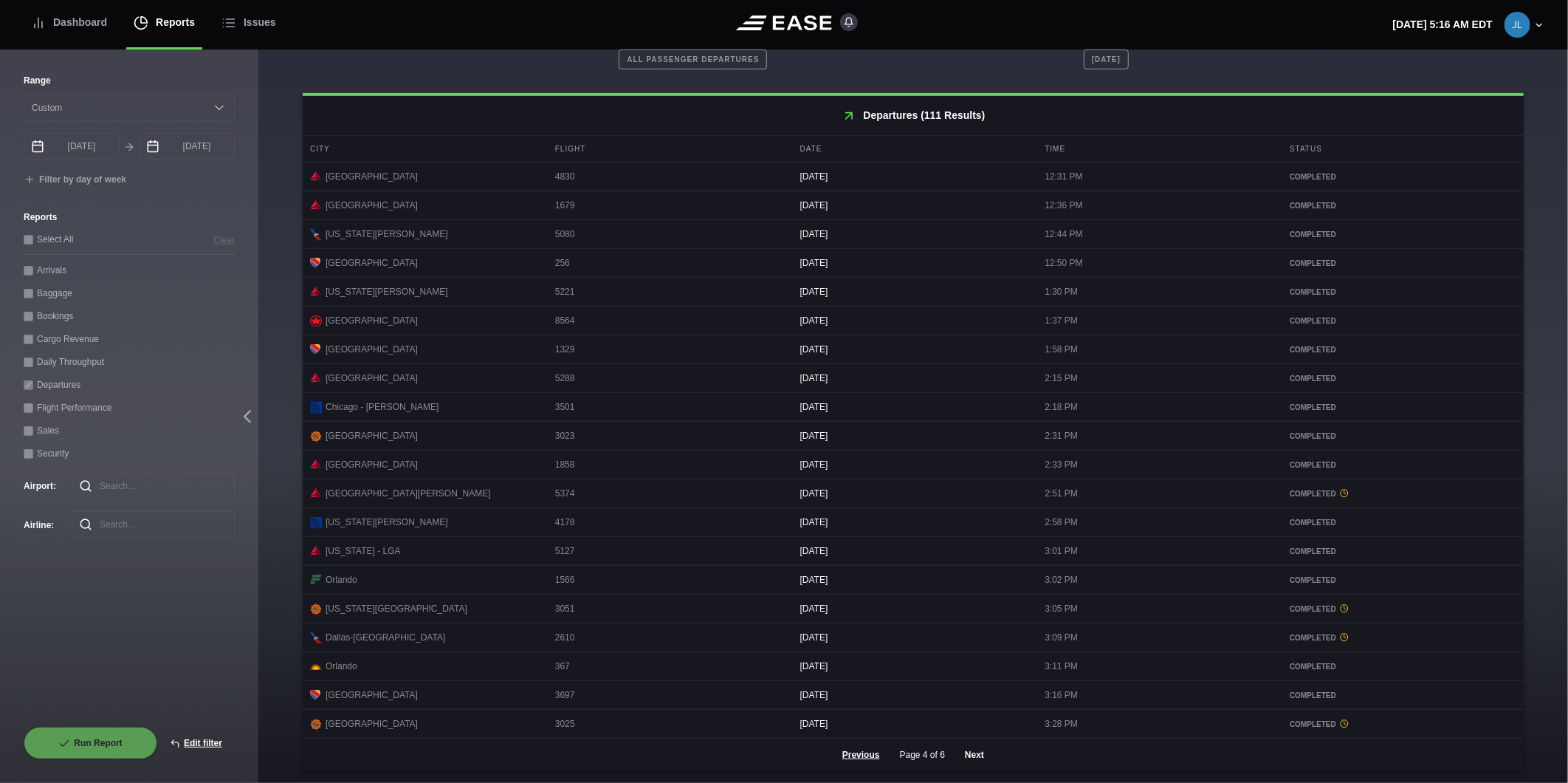
click at [976, 757] on button "Next" at bounding box center [975, 754] width 45 height 33
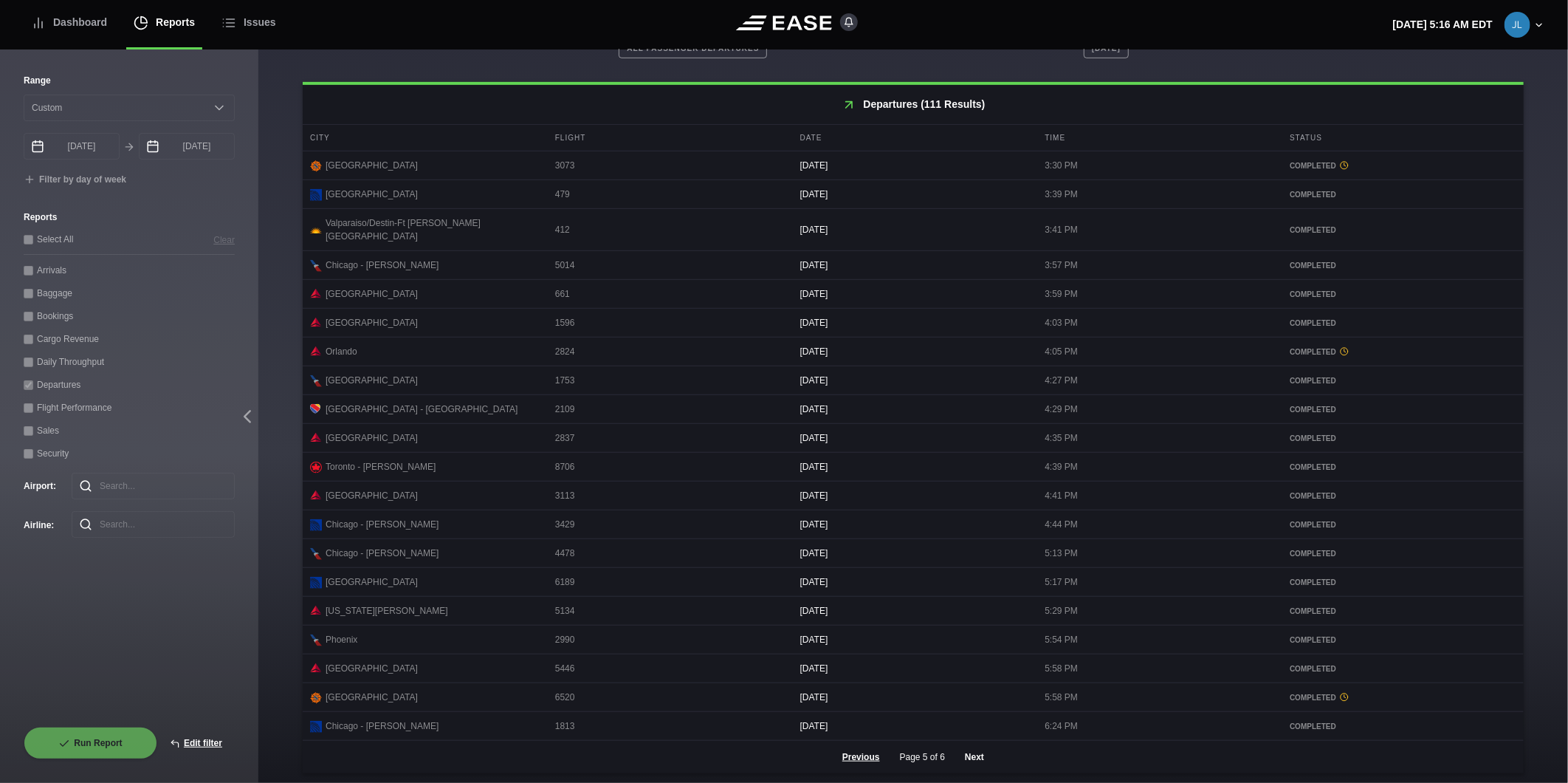
click at [972, 758] on button "Next" at bounding box center [975, 757] width 45 height 33
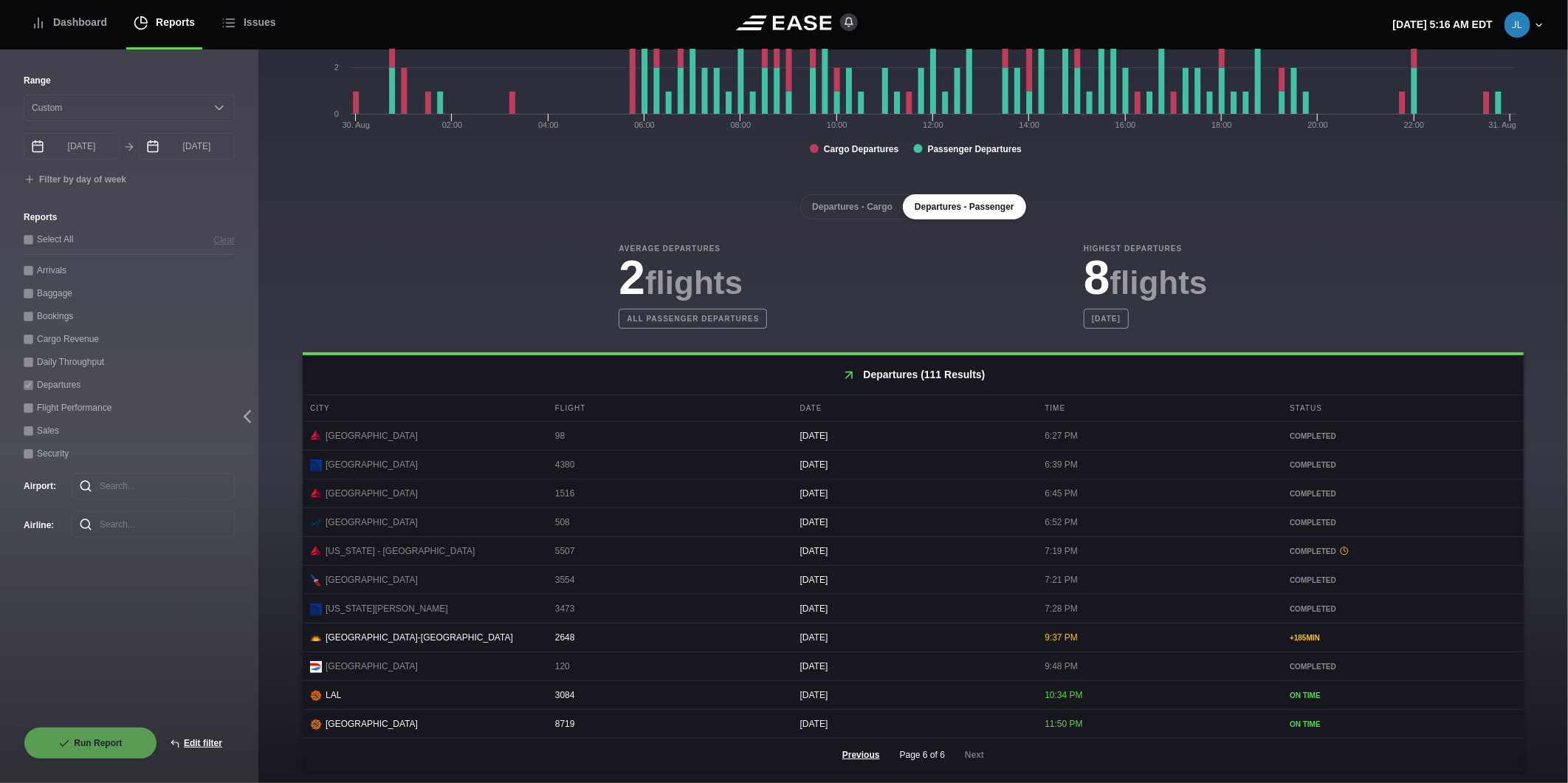
scroll to position [255, 0]
